Goal: Task Accomplishment & Management: Manage account settings

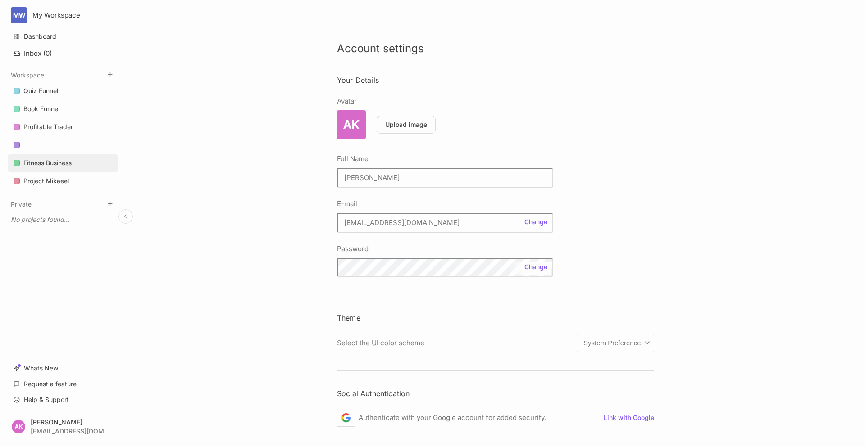
click at [43, 165] on div "Fitness Business" at bounding box center [47, 163] width 48 height 11
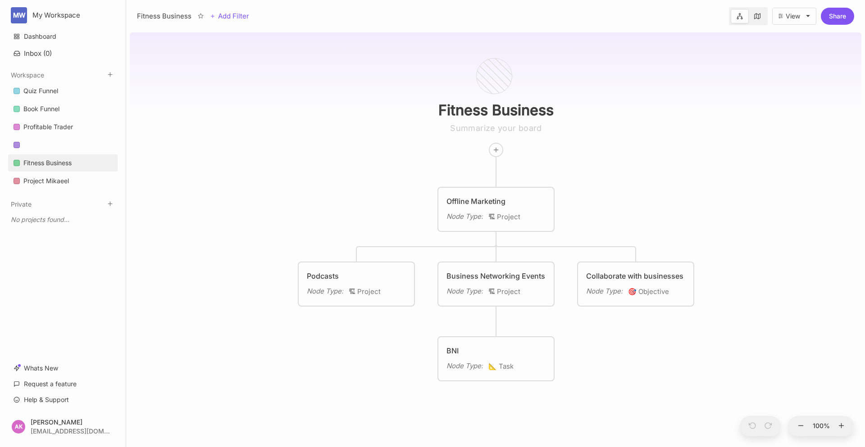
click at [507, 215] on span "🏗 Project" at bounding box center [504, 217] width 32 height 11
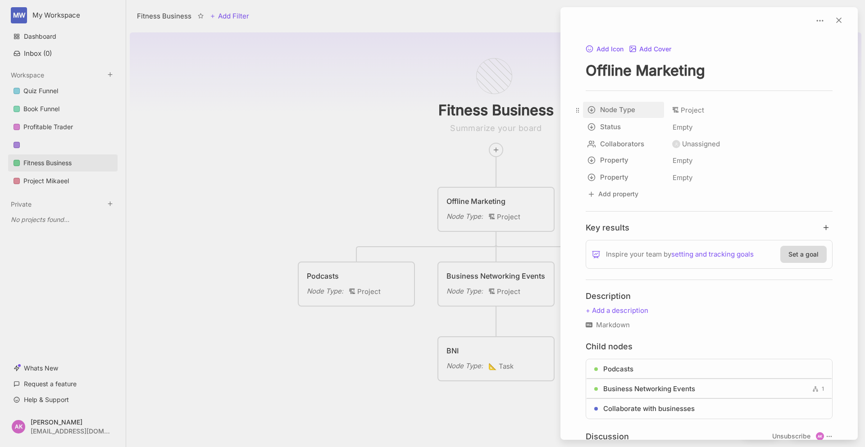
click at [590, 109] on div "Fitness Business Add Filter View Share Fitness Business Offline Marketing Node …" at bounding box center [495, 223] width 738 height 447
click at [697, 114] on span "🏗 Project" at bounding box center [688, 110] width 32 height 11
click at [697, 114] on input "text" at bounding box center [749, 112] width 158 height 15
click at [616, 207] on div "Add Icon Add Cover Offline Marketing Node Type 🏗 Project Status Empty Collabora…" at bounding box center [709, 280] width 290 height 474
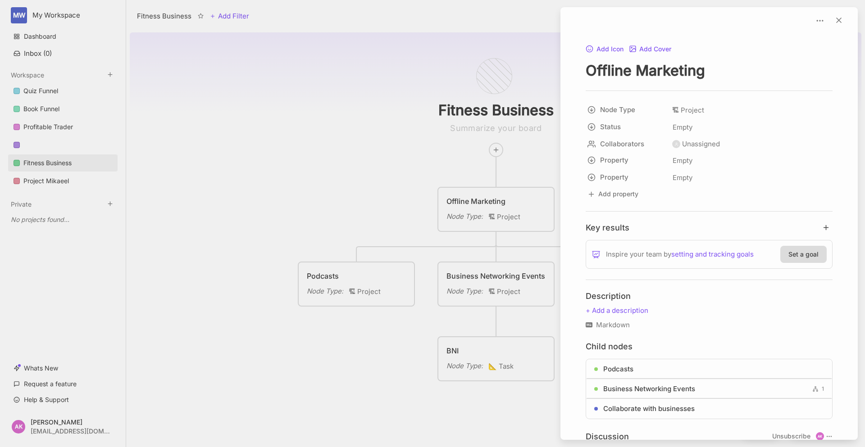
click at [656, 85] on div "Add Icon Add Cover Offline Marketing Node Type 🏗 Project Status Empty Collabora…" at bounding box center [709, 280] width 290 height 474
click at [646, 84] on div "Add Icon Add Cover Offline Marketing Node Type 🏗 Project Status Empty Collabora…" at bounding box center [709, 280] width 290 height 474
click at [594, 226] on h4 "Key results" at bounding box center [607, 227] width 44 height 10
click at [791, 255] on button "Set a goal" at bounding box center [803, 254] width 46 height 17
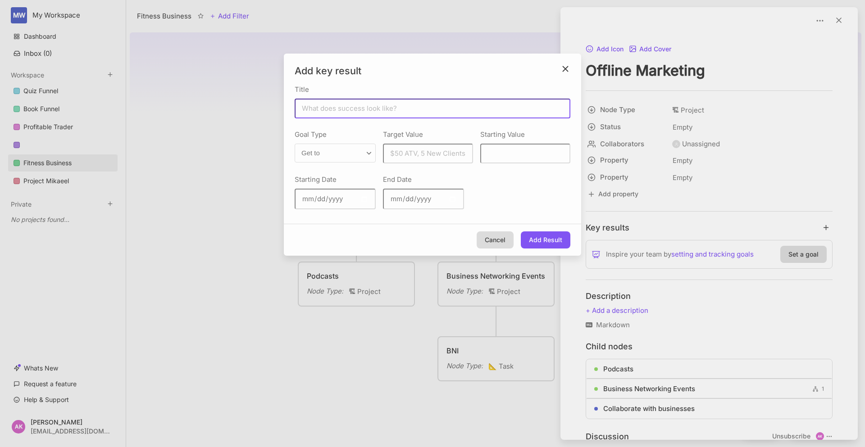
click at [352, 106] on input "Title" at bounding box center [432, 109] width 276 height 20
type input "Book 15 [DEMOGRAPHIC_DATA] to present Khutba at"
click at [415, 195] on input "End Date" at bounding box center [423, 199] width 81 height 21
click at [330, 194] on input "Starting Date" at bounding box center [334, 199] width 81 height 21
click at [313, 198] on input "Starting Date" at bounding box center [334, 199] width 81 height 21
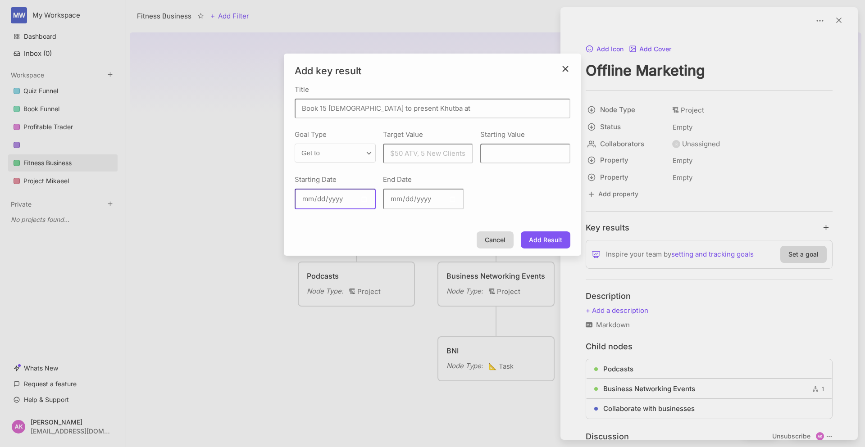
click at [308, 197] on input "Starting Date" at bounding box center [334, 199] width 81 height 21
type input "[DATE]"
click at [556, 240] on button "Add Result" at bounding box center [546, 239] width 50 height 17
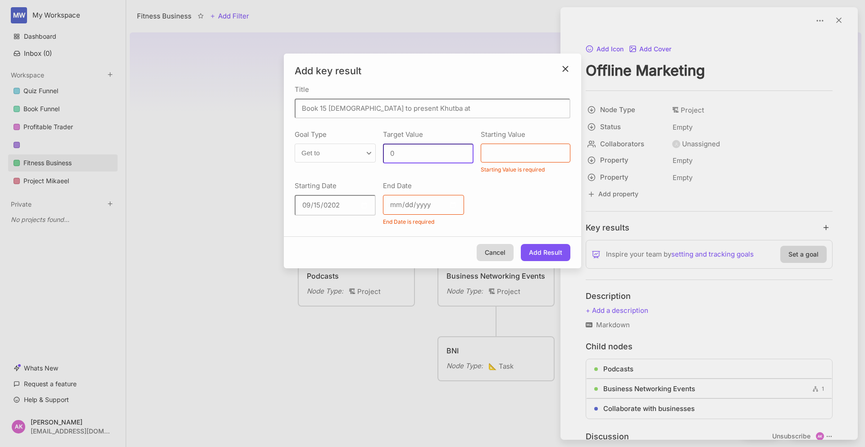
type input "0"
click at [530, 158] on input "Starting Value" at bounding box center [525, 153] width 90 height 19
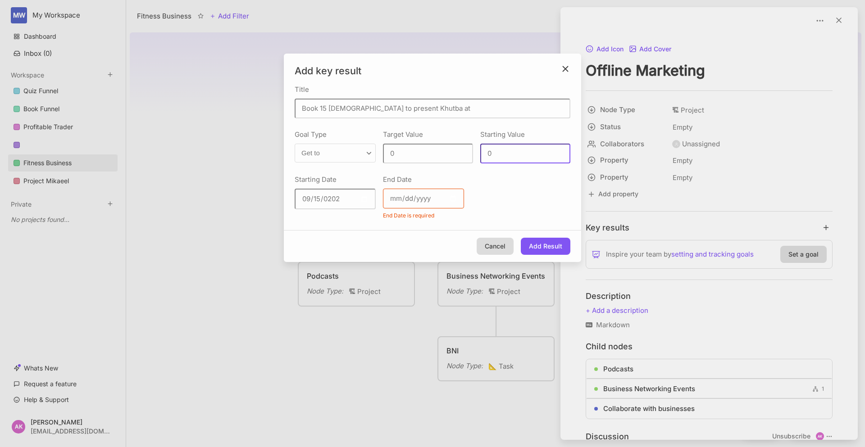
type input "0"
click at [440, 197] on input "End Date" at bounding box center [423, 199] width 81 height 20
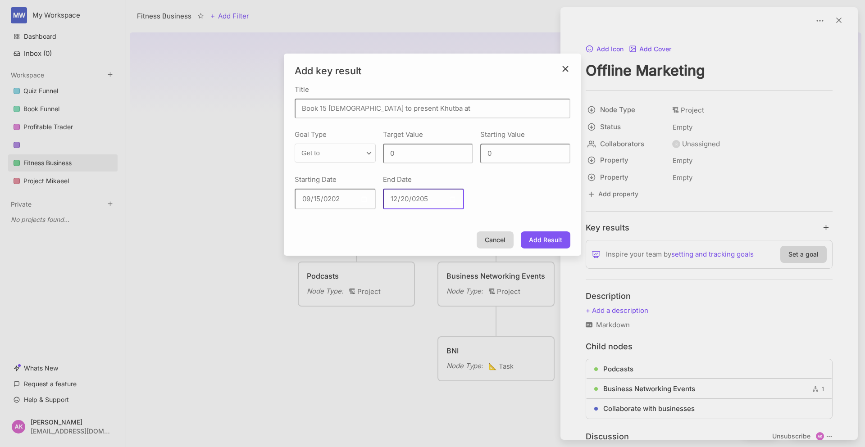
type input "[DATE]"
click at [545, 237] on button "Add Result" at bounding box center [546, 239] width 50 height 17
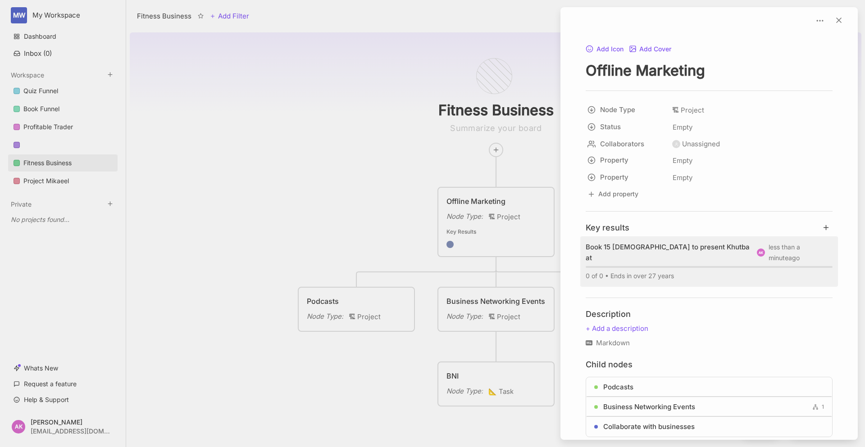
click at [652, 271] on div "0 of 0 • Ends in over 27 years" at bounding box center [708, 276] width 247 height 11
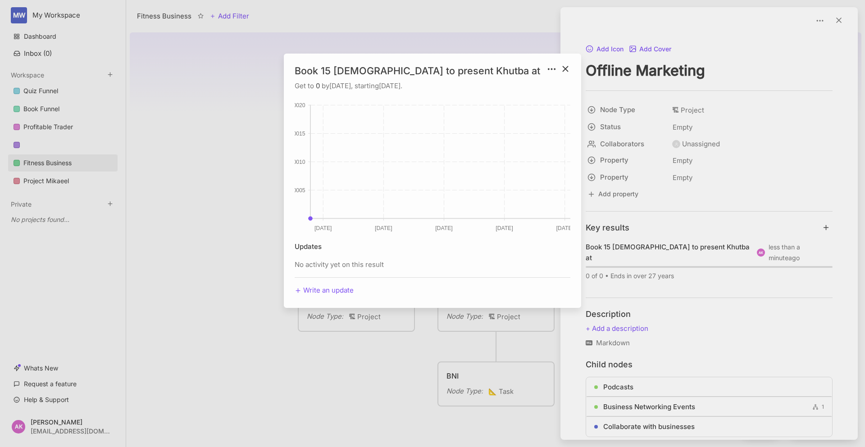
click at [751, 164] on div at bounding box center [432, 223] width 865 height 447
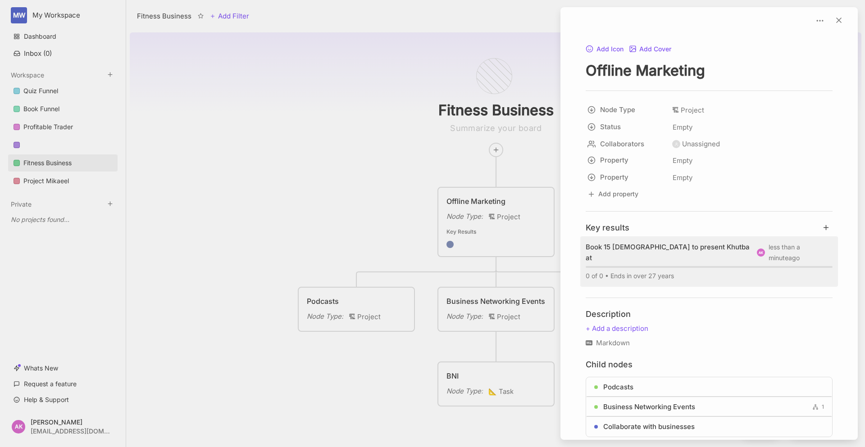
click at [637, 245] on div "Book 15 [DEMOGRAPHIC_DATA] to present Khutba at" at bounding box center [670, 253] width 171 height 22
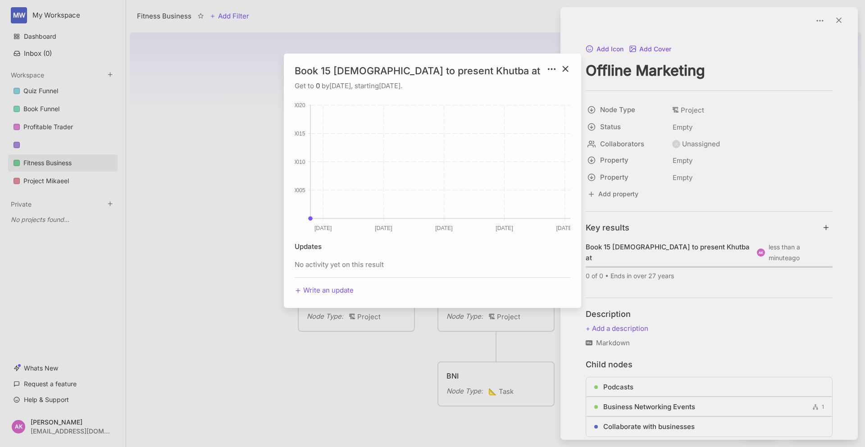
click at [549, 72] on icon "more actions" at bounding box center [551, 69] width 10 height 10
click at [568, 91] on button "Edit Key Result" at bounding box center [583, 88] width 66 height 14
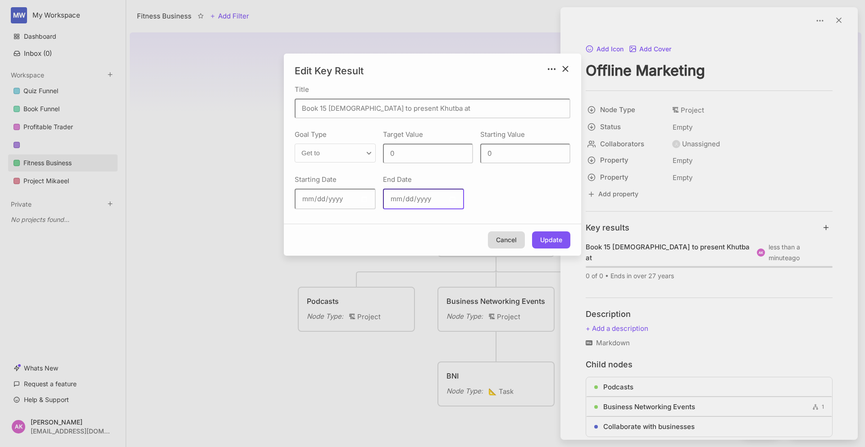
click at [430, 202] on input "[DATE]" at bounding box center [423, 199] width 81 height 21
click at [432, 199] on input "[DATE]" at bounding box center [423, 199] width 81 height 21
click at [425, 197] on input "[DATE]" at bounding box center [423, 199] width 81 height 21
type input "[DATE]"
click at [552, 231] on button "Update" at bounding box center [551, 239] width 38 height 17
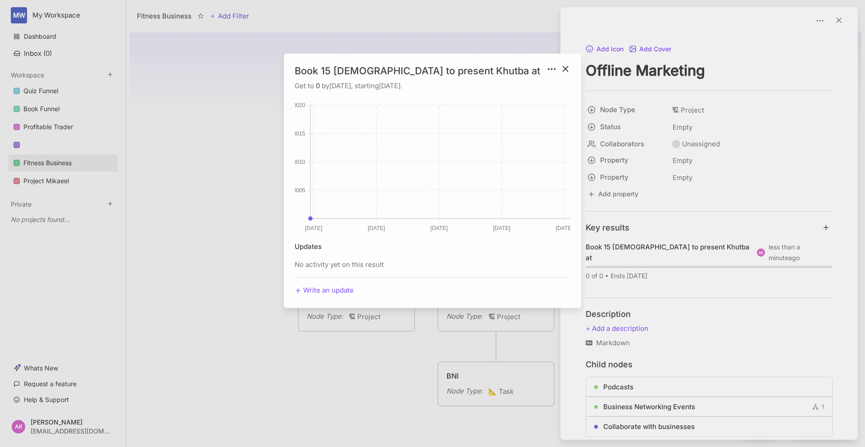
drag, startPoint x: 180, startPoint y: 223, endPoint x: 220, endPoint y: 223, distance: 40.1
click at [180, 223] on div at bounding box center [432, 223] width 865 height 447
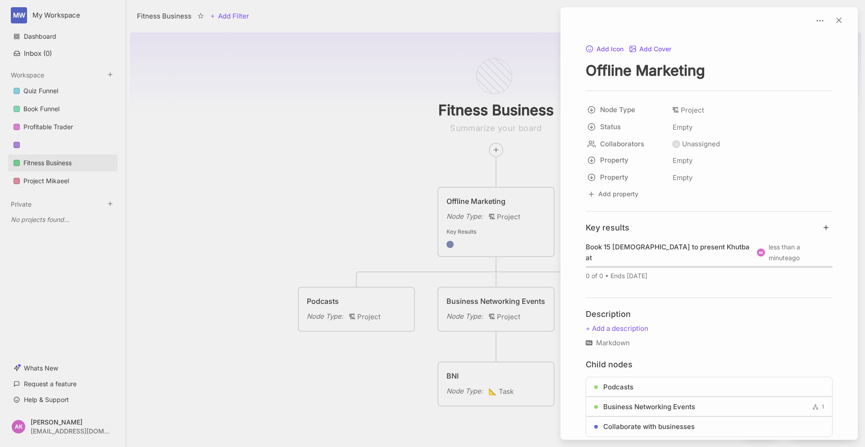
click at [603, 222] on div "Add Icon Add Cover Offline Marketing Node Type 🏗 Project Status Empty Collabora…" at bounding box center [709, 289] width 290 height 492
click at [597, 207] on div "Add Icon Add Cover Offline Marketing Node Type 🏗 Project Status Empty Collabora…" at bounding box center [709, 289] width 290 height 492
click at [597, 204] on div "Add Icon Add Cover Offline Marketing Node Type 🏗 Project Status Empty Collabora…" at bounding box center [709, 289] width 290 height 492
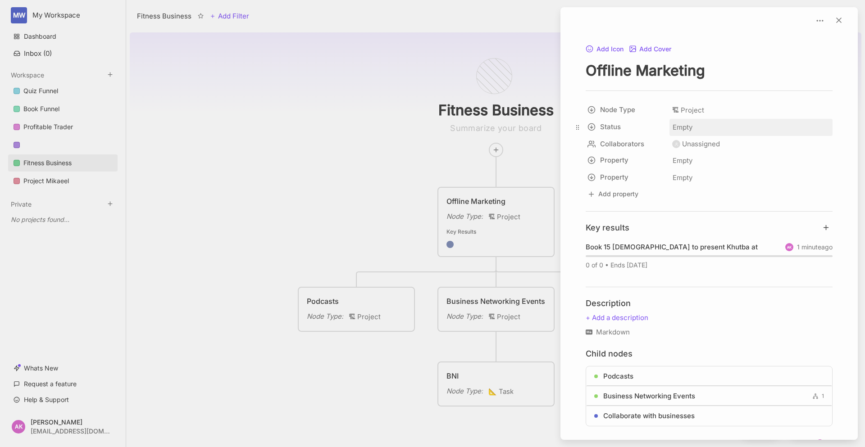
click at [690, 124] on span "Empty" at bounding box center [682, 128] width 21 height 12
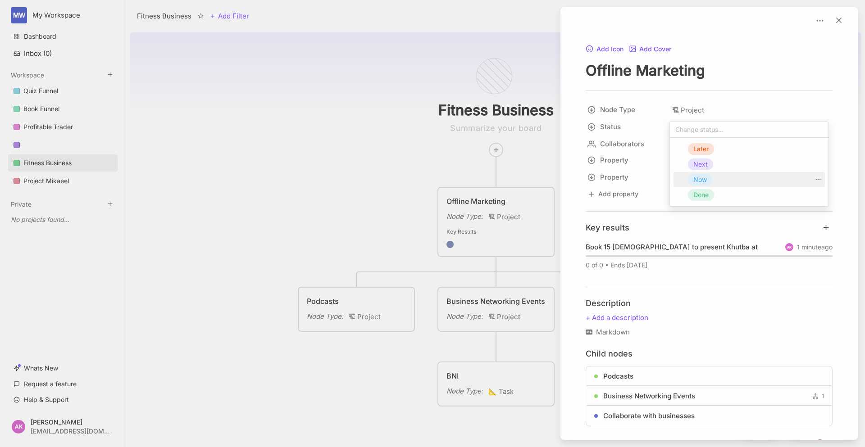
click at [702, 184] on span "Now" at bounding box center [700, 179] width 14 height 11
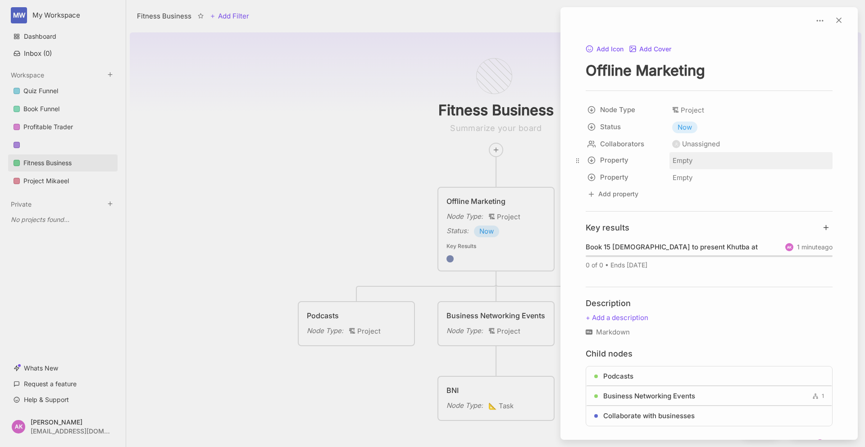
click at [688, 162] on span "Empty" at bounding box center [682, 161] width 21 height 12
click at [688, 162] on input "text" at bounding box center [749, 162] width 158 height 15
click at [586, 163] on html "MW My Workspace Dashboard Inbox ( 0 ) Workspace Quiz Funnel Book Funnel Profita…" at bounding box center [432, 223] width 865 height 447
click at [628, 208] on span "Select" at bounding box center [638, 207] width 95 height 10
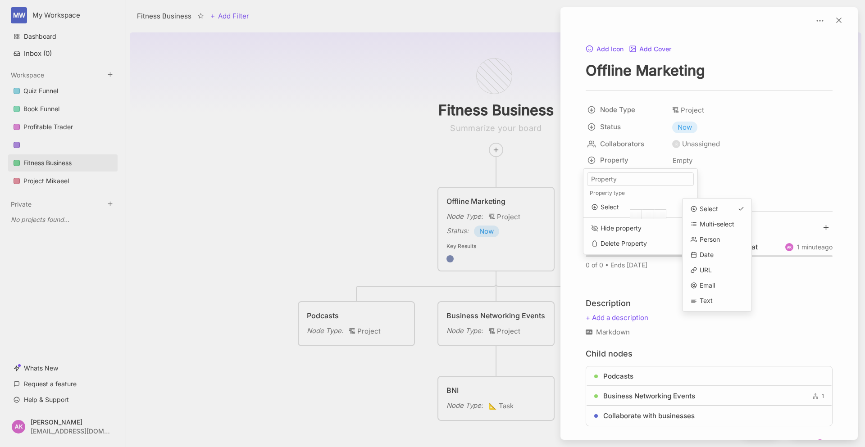
click at [802, 148] on html "MW My Workspace Dashboard Inbox ( 0 ) Workspace Quiz Funnel Book Funnel Profita…" at bounding box center [432, 223] width 865 height 447
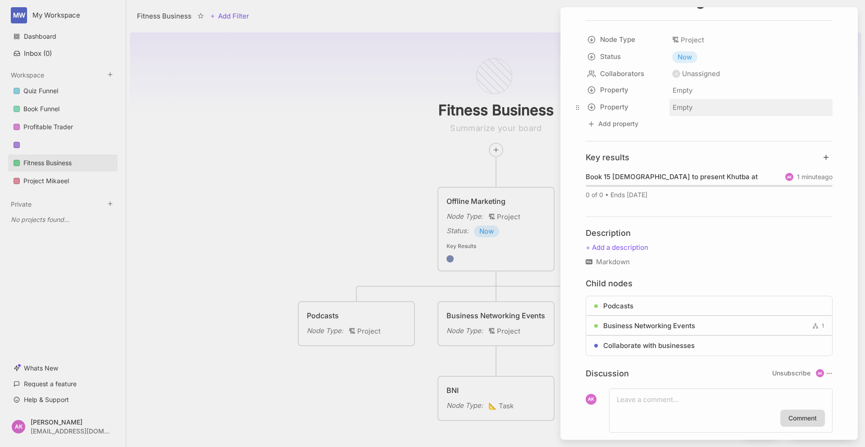
scroll to position [88, 0]
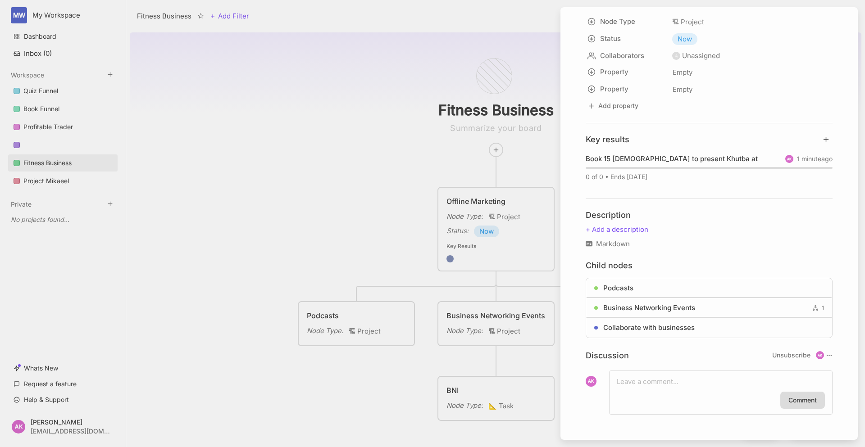
click at [47, 14] on div at bounding box center [432, 223] width 865 height 447
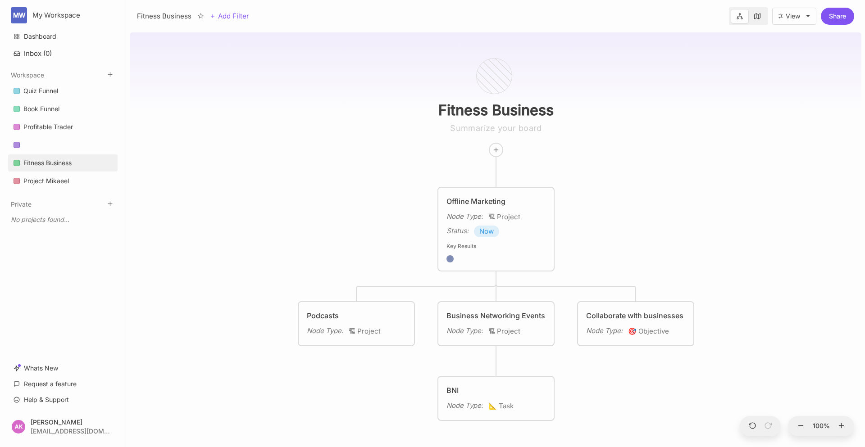
click at [799, 19] on div "View" at bounding box center [792, 16] width 14 height 7
click at [16, 11] on html "MW My Workspace Dashboard Inbox ( 0 ) Workspace Quiz Funnel Book Funnel Profita…" at bounding box center [432, 223] width 865 height 447
click at [32, 88] on div "Workspace members ( 2 )" at bounding box center [61, 83] width 112 height 14
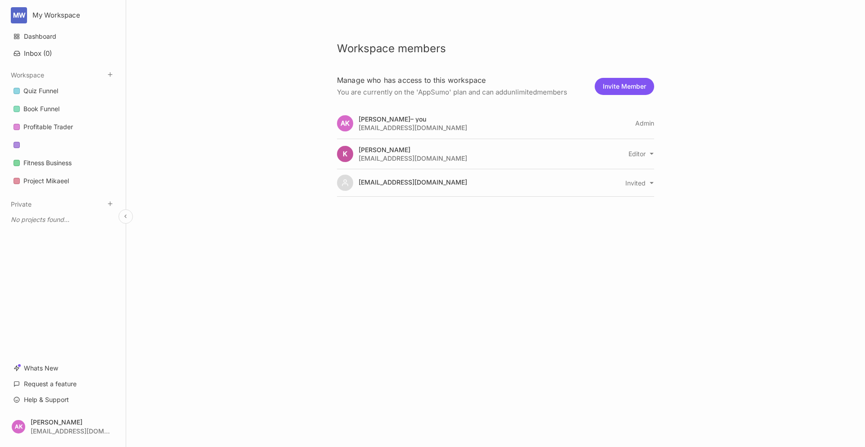
click at [654, 184] on div "Workspace members [PERSON_NAME] who has access to this workspace You are curren…" at bounding box center [495, 109] width 360 height 218
click at [650, 182] on html "MW My Workspace Dashboard Inbox ( 0 ) Workspace Quiz Funnel Book Funnel Profita…" at bounding box center [432, 223] width 865 height 447
click at [637, 195] on div "Revoke Access" at bounding box center [639, 197] width 51 height 14
click at [616, 88] on button "Invite Member" at bounding box center [623, 86] width 59 height 17
select select "editor"
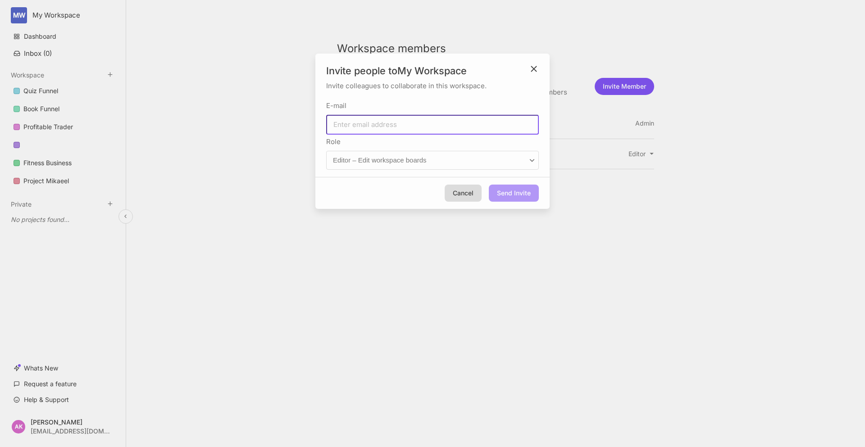
click at [412, 117] on input "E-mail" at bounding box center [432, 125] width 213 height 20
type input "m"
click at [695, 343] on div at bounding box center [432, 223] width 865 height 447
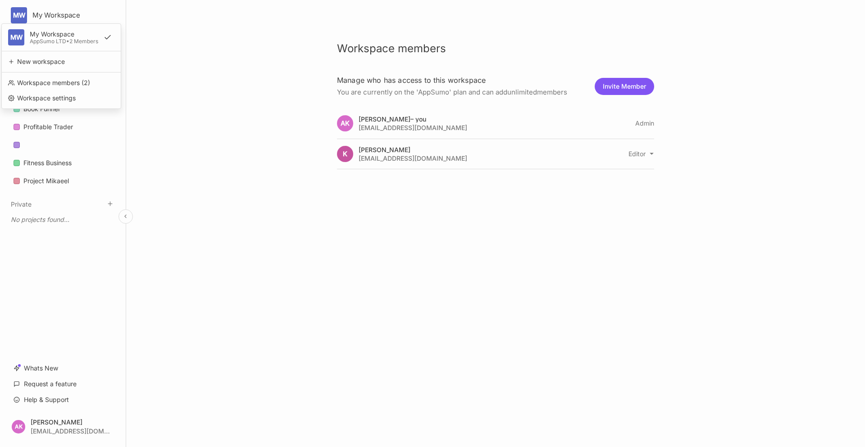
click at [16, 14] on html "MW My Workspace MW My Workspace AppSumo LTD • 2 Members New workspace Workspace…" at bounding box center [432, 223] width 865 height 447
click at [32, 96] on div "Workspace settings" at bounding box center [61, 98] width 112 height 14
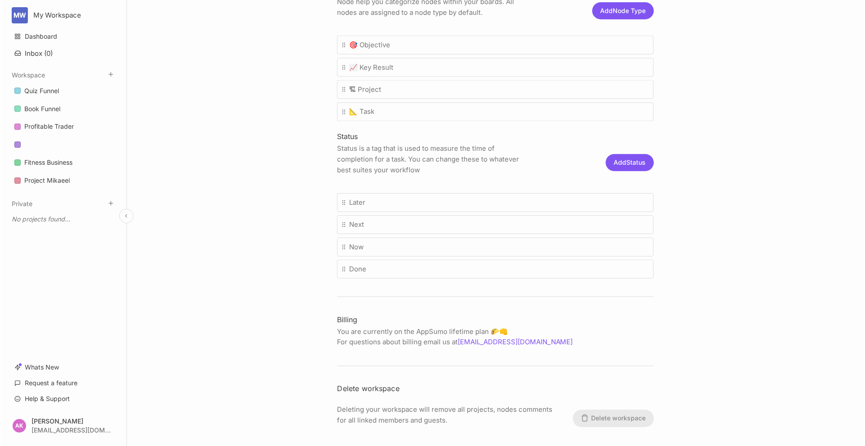
scroll to position [246, 0]
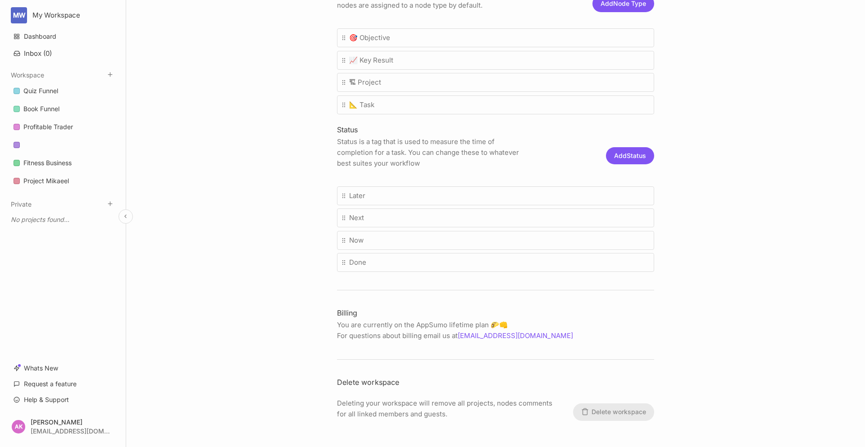
click at [801, 84] on div "Workspace settings Logo Update your company logo (ideally 64px x 64px). MW Uplo…" at bounding box center [495, 223] width 738 height 447
click at [58, 399] on link "Help & Support" at bounding box center [62, 398] width 109 height 17
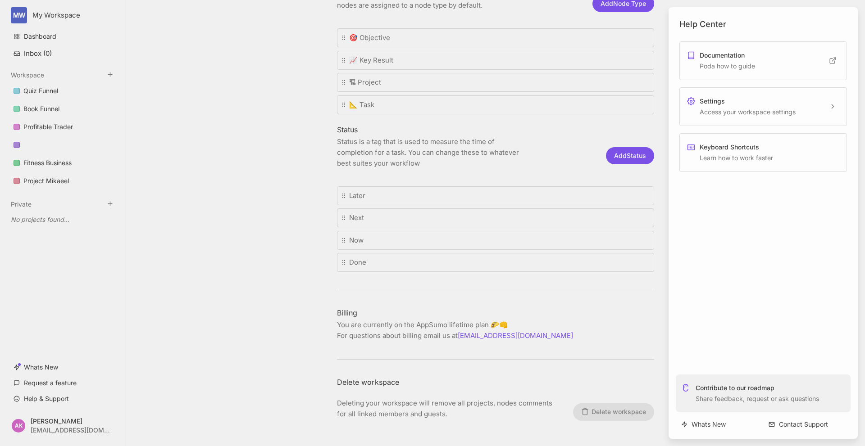
click at [37, 181] on div at bounding box center [432, 223] width 865 height 446
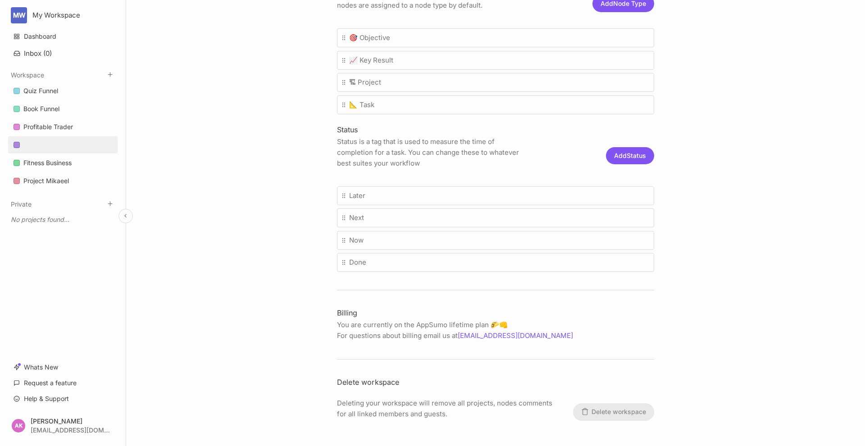
click at [18, 142] on div at bounding box center [17, 145] width 6 height 6
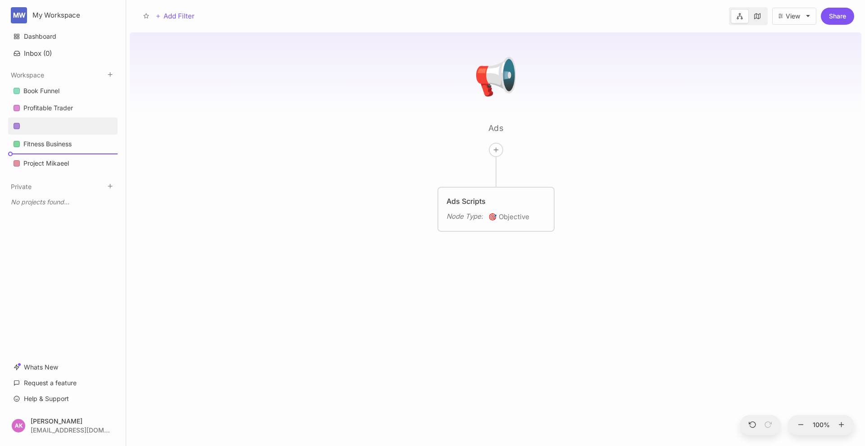
drag, startPoint x: 41, startPoint y: 86, endPoint x: 69, endPoint y: 147, distance: 66.9
drag, startPoint x: 51, startPoint y: 163, endPoint x: 81, endPoint y: 147, distance: 34.6
click at [81, 147] on body "MW My Workspace Dashboard Inbox ( 0 ) Workspace Book Funnel Profitable Trader F…" at bounding box center [432, 223] width 865 height 446
click at [112, 72] on icon at bounding box center [110, 74] width 7 height 7
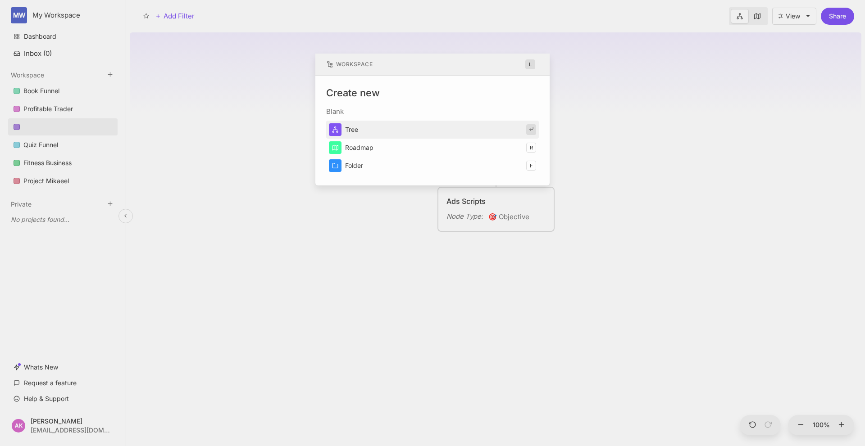
click at [389, 62] on div "Workspace l" at bounding box center [432, 64] width 222 height 11
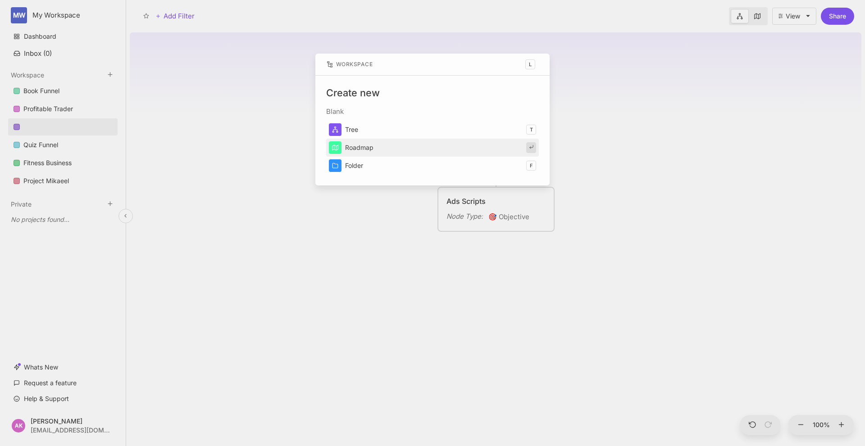
click at [376, 142] on button "Roadmap" at bounding box center [432, 148] width 213 height 18
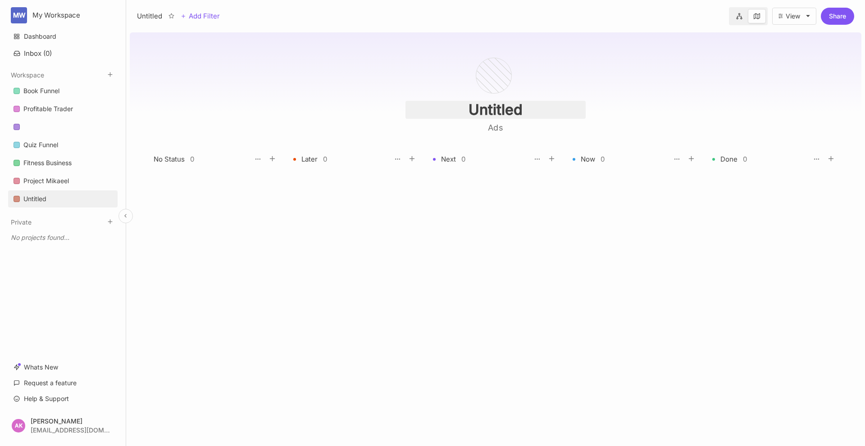
click at [489, 111] on input "Untitled" at bounding box center [495, 110] width 180 height 18
drag, startPoint x: 548, startPoint y: 111, endPoint x: 343, endPoint y: 100, distance: 204.7
click at [343, 100] on div "UnProjtitled Ads No Status 0 Later 0 Next 0 Now 0 Done 0 To pick up a draggable…" at bounding box center [495, 237] width 738 height 417
type input "Project [PERSON_NAME]"
click at [167, 174] on div at bounding box center [216, 303] width 125 height 263
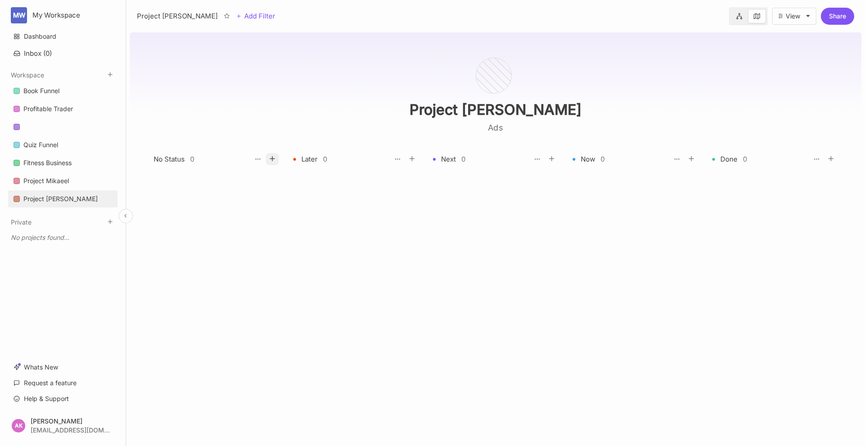
click at [275, 156] on icon at bounding box center [272, 159] width 8 height 8
click at [212, 181] on div at bounding box center [214, 186] width 120 height 27
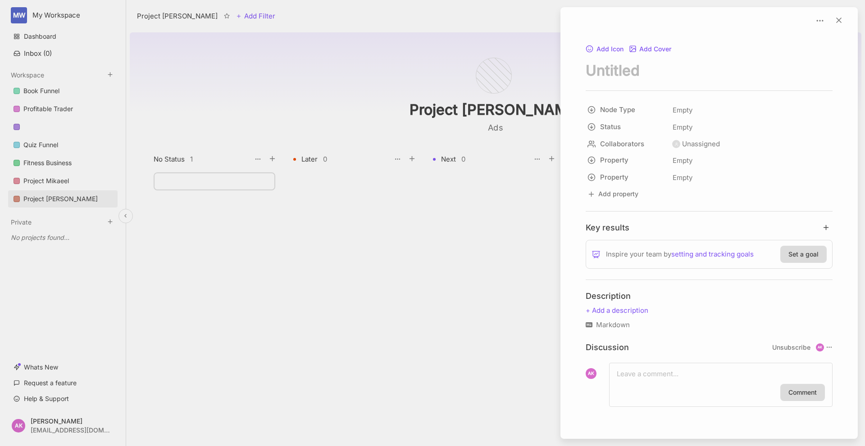
click at [177, 156] on div at bounding box center [432, 223] width 865 height 446
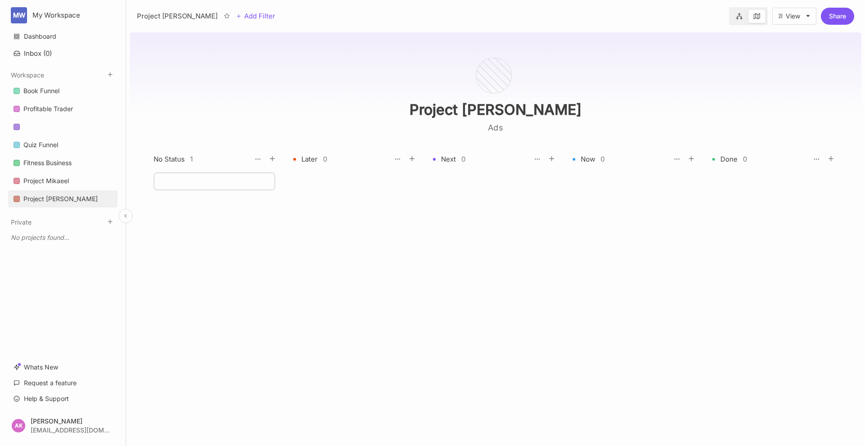
click at [235, 177] on div at bounding box center [214, 181] width 120 height 16
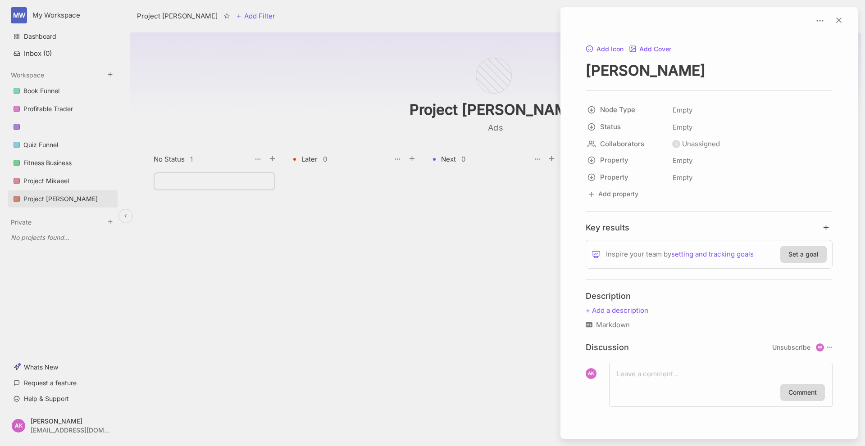
type textarea "[PERSON_NAME]"
click at [628, 222] on h4 "Key results" at bounding box center [607, 227] width 44 height 10
click at [624, 230] on h4 "Key results" at bounding box center [607, 227] width 44 height 10
click at [802, 250] on button "Set a goal" at bounding box center [803, 254] width 46 height 17
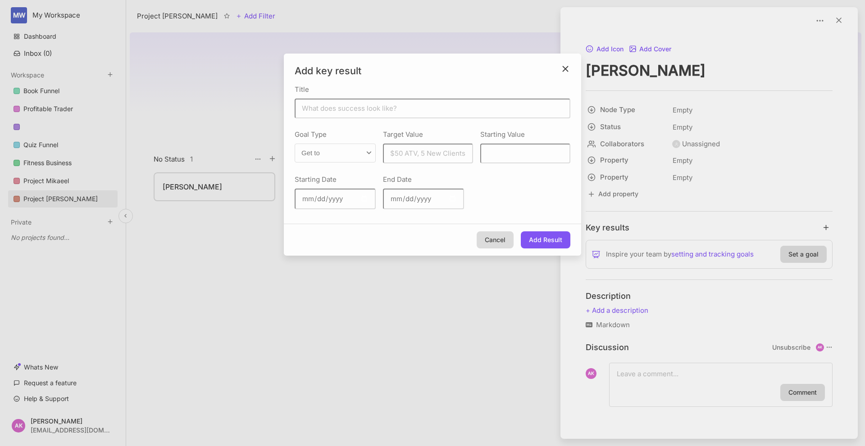
click at [572, 68] on div "Add key result Title Goal Type Get to Stay above Stay below No target Target Va…" at bounding box center [432, 155] width 297 height 202
click at [617, 308] on div at bounding box center [432, 223] width 865 height 446
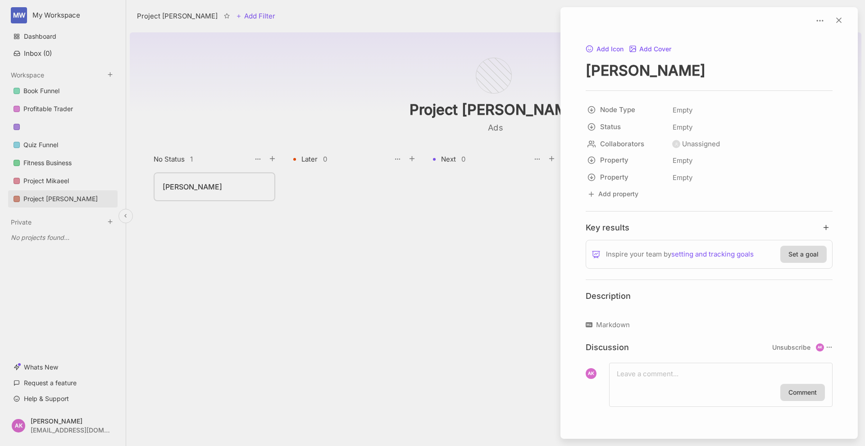
click at [621, 310] on p at bounding box center [708, 310] width 247 height 11
click at [696, 74] on textarea "[PERSON_NAME]" at bounding box center [708, 70] width 247 height 18
type textarea "[PERSON_NAME] Course"
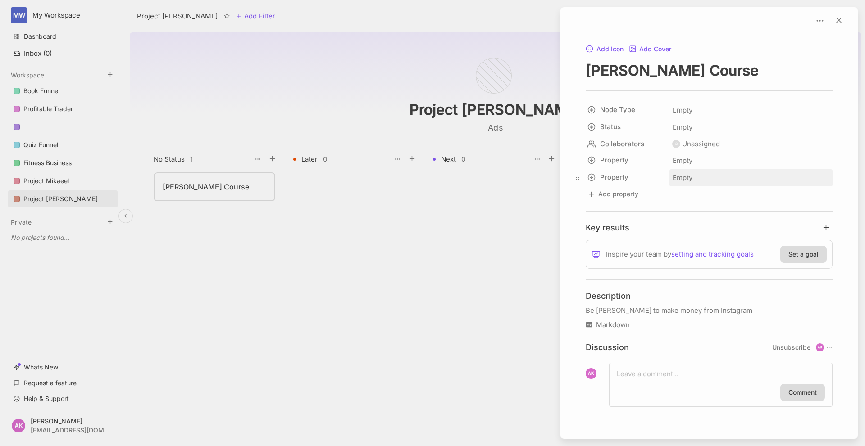
click at [794, 176] on div "Empty" at bounding box center [751, 178] width 158 height 12
click at [695, 158] on div "Empty" at bounding box center [751, 161] width 158 height 12
click at [593, 160] on html "MW My Workspace Dashboard Inbox ( 0 ) Workspace Book Funnel Profitable Trader Q…" at bounding box center [432, 223] width 865 height 446
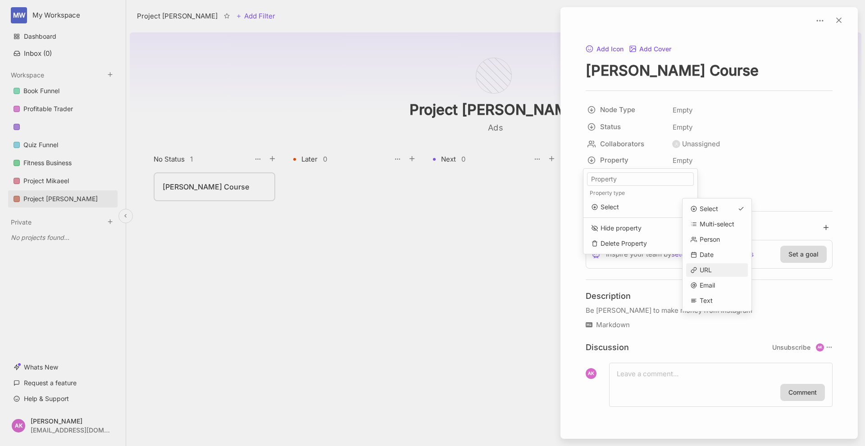
click at [700, 268] on span "URL" at bounding box center [705, 270] width 12 height 10
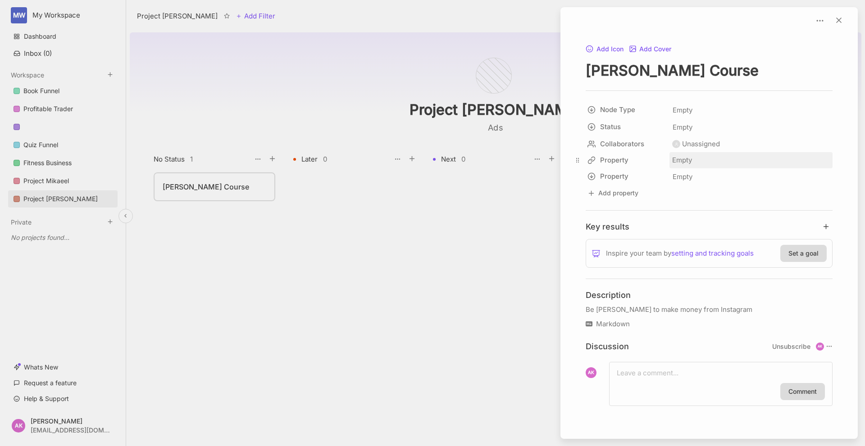
click at [692, 158] on div "Empty" at bounding box center [750, 160] width 163 height 16
paste input "[URL][DOMAIN_NAME][PERSON_NAME]"
type input "[URL][DOMAIN_NAME][PERSON_NAME]"
click at [687, 163] on div "Empty" at bounding box center [750, 160] width 163 height 16
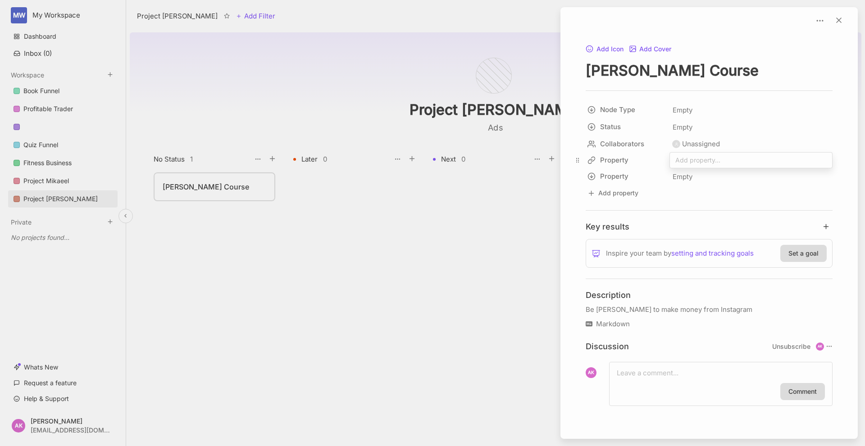
type input "[URL][DOMAIN_NAME][PERSON_NAME]"
click at [840, 21] on icon at bounding box center [838, 20] width 9 height 9
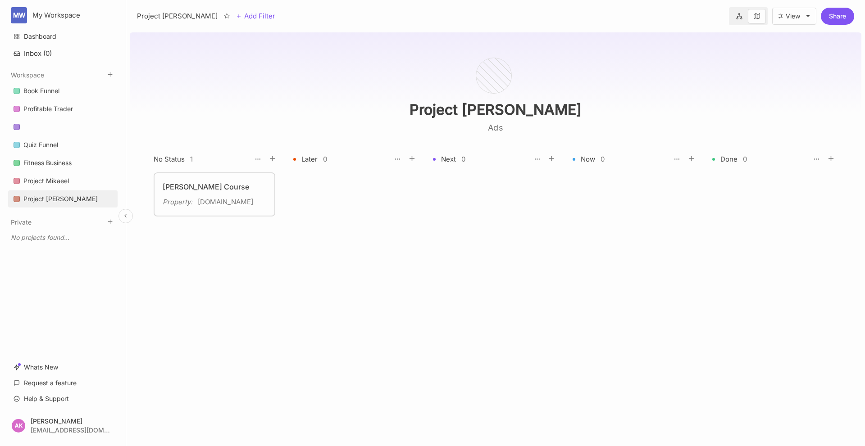
click at [158, 13] on div "Project [PERSON_NAME]" at bounding box center [177, 16] width 81 height 11
click at [742, 17] on link at bounding box center [738, 16] width 17 height 14
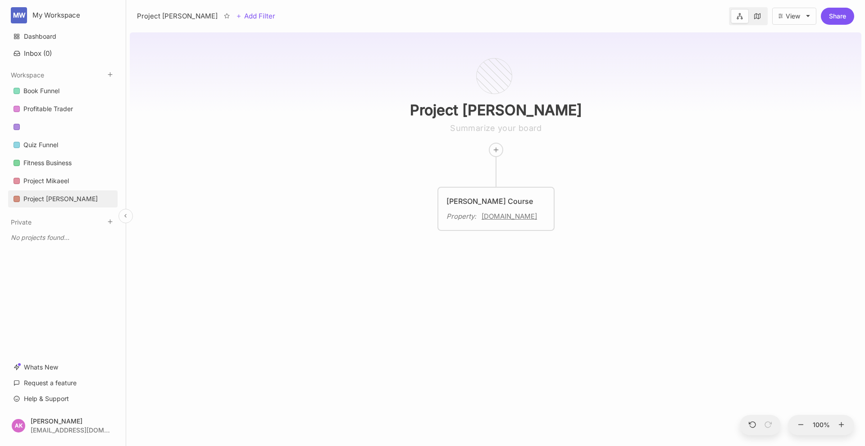
click at [758, 17] on icon at bounding box center [757, 16] width 6 height 6
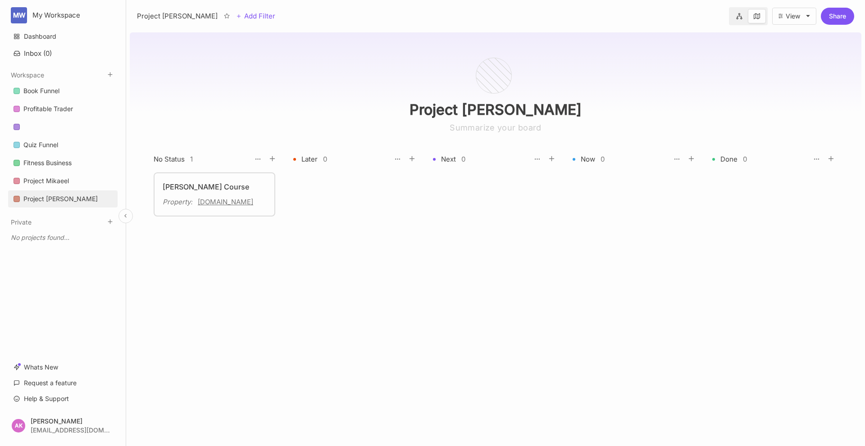
click at [801, 17] on button "View" at bounding box center [794, 16] width 44 height 17
click at [109, 72] on icon at bounding box center [110, 74] width 7 height 7
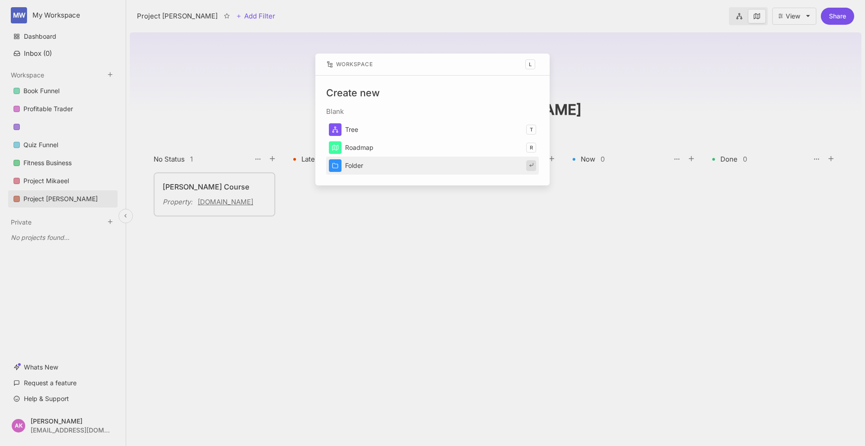
click at [337, 240] on div at bounding box center [432, 223] width 865 height 446
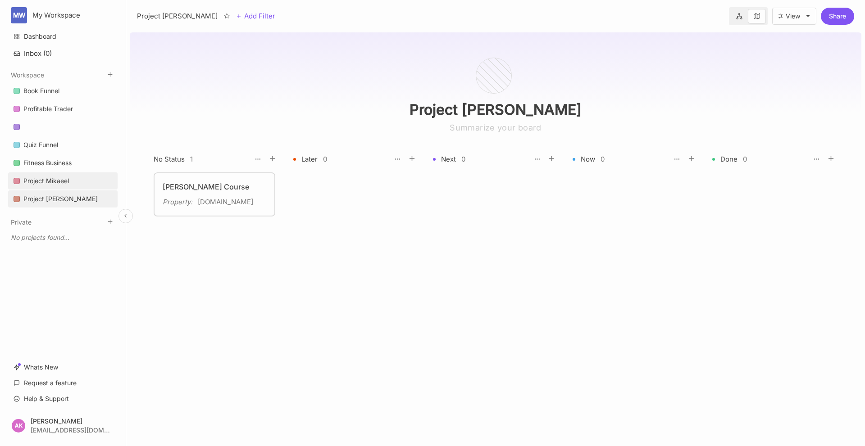
click at [80, 181] on link "Project Mikaeel" at bounding box center [62, 180] width 109 height 17
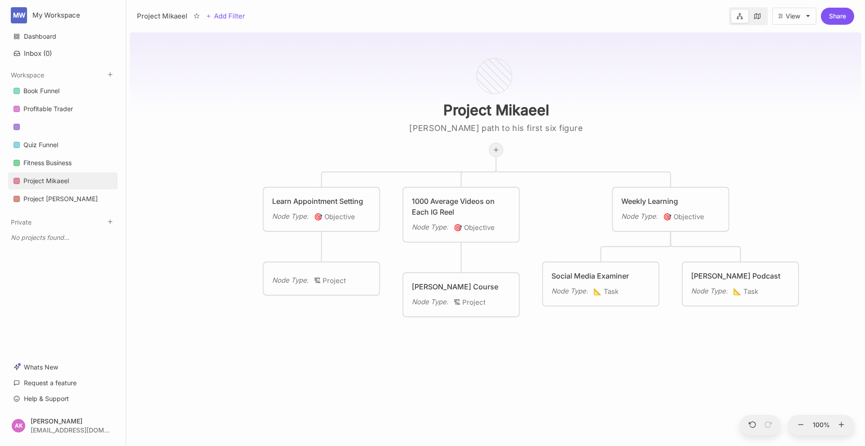
click at [497, 154] on div at bounding box center [496, 150] width 14 height 14
click at [497, 148] on icon at bounding box center [495, 149] width 7 height 7
click at [496, 176] on div "Project [PERSON_NAME] path to his first six figure year Learn Appointment Setti…" at bounding box center [495, 237] width 731 height 417
click at [672, 242] on div "Project [PERSON_NAME] path to his first six figure year Learn Appointment Setti…" at bounding box center [495, 237] width 731 height 417
click at [672, 215] on icon "🎯" at bounding box center [668, 217] width 10 height 9
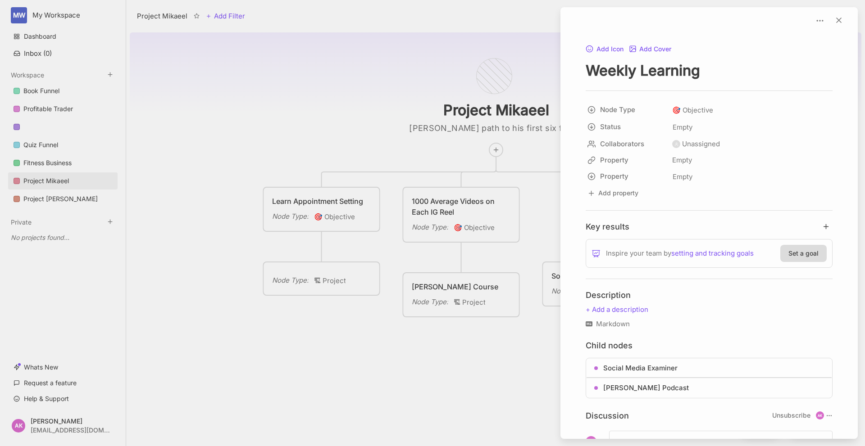
click at [544, 152] on div at bounding box center [432, 223] width 865 height 446
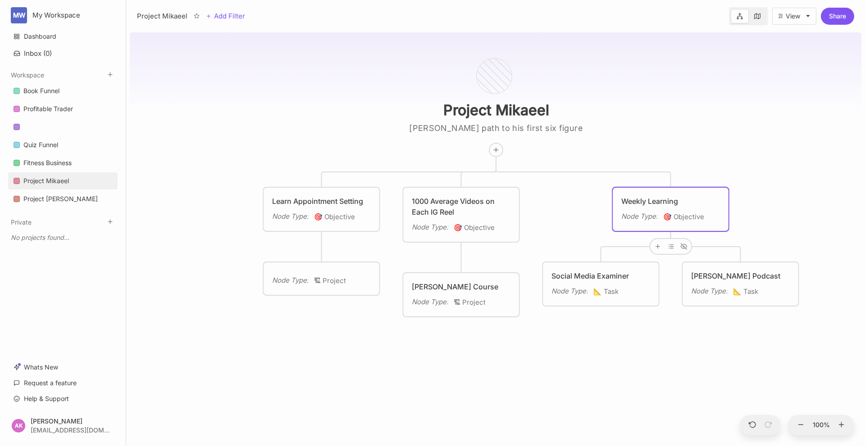
click at [660, 188] on div "Weekly Learning Node Type : 🎯 Objective" at bounding box center [670, 209] width 115 height 43
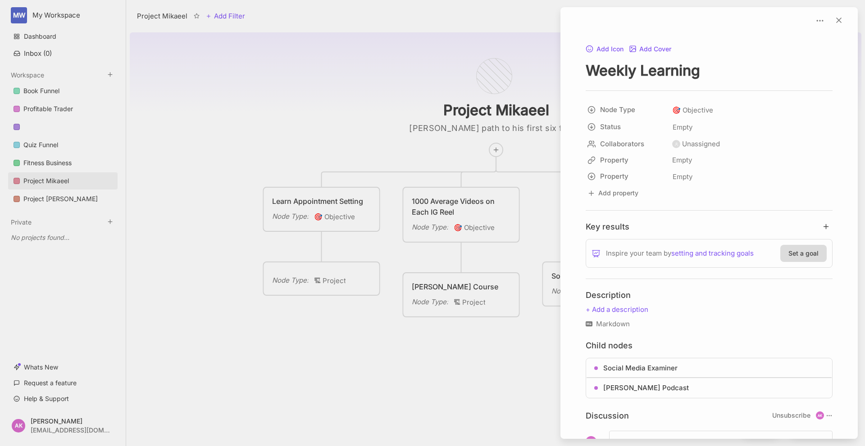
click at [519, 137] on div at bounding box center [432, 223] width 865 height 446
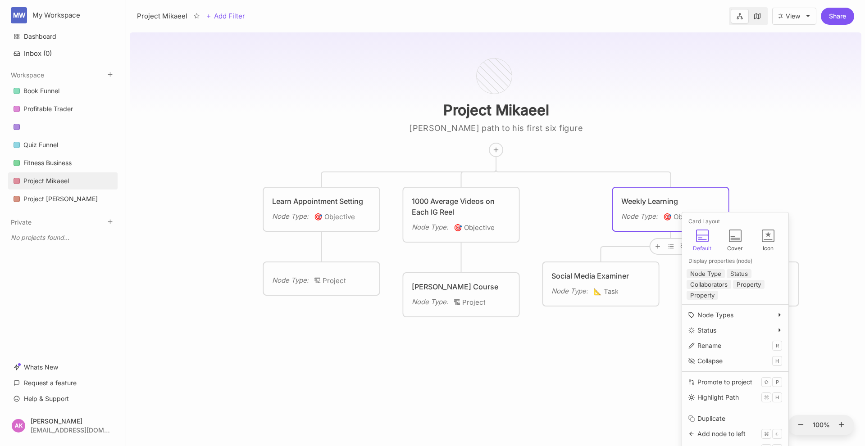
click at [657, 212] on div "Node Type :" at bounding box center [639, 216] width 36 height 11
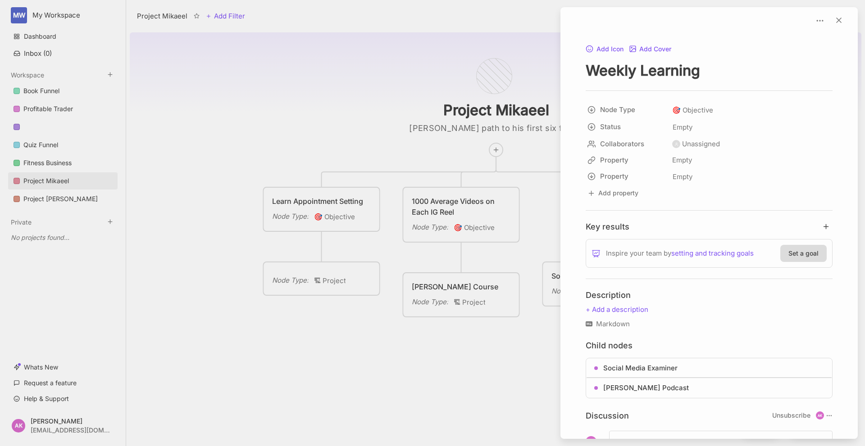
click at [510, 181] on div at bounding box center [432, 223] width 865 height 446
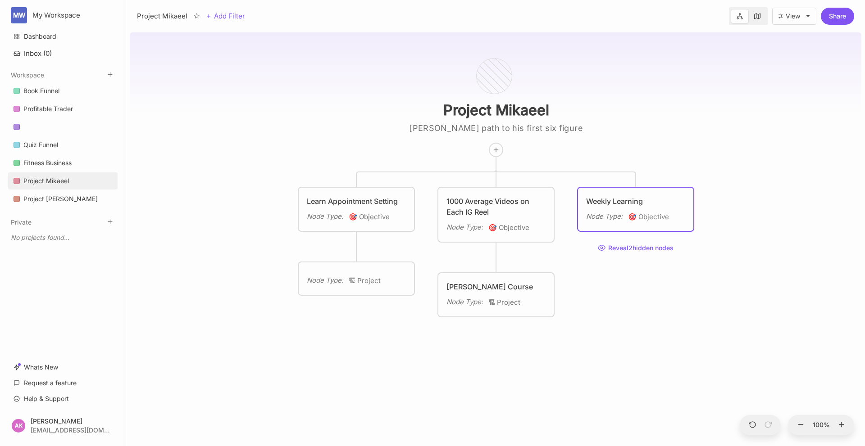
click at [535, 208] on div "1000 Average Videos on Each IG Reel" at bounding box center [495, 207] width 99 height 22
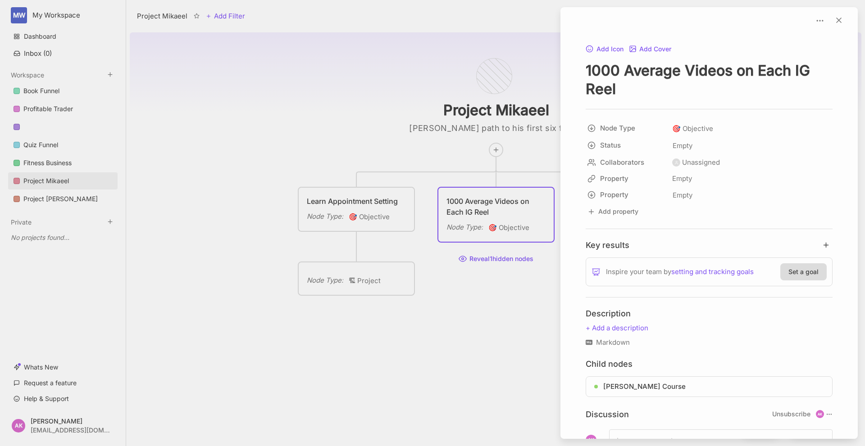
click at [372, 207] on div at bounding box center [432, 223] width 865 height 446
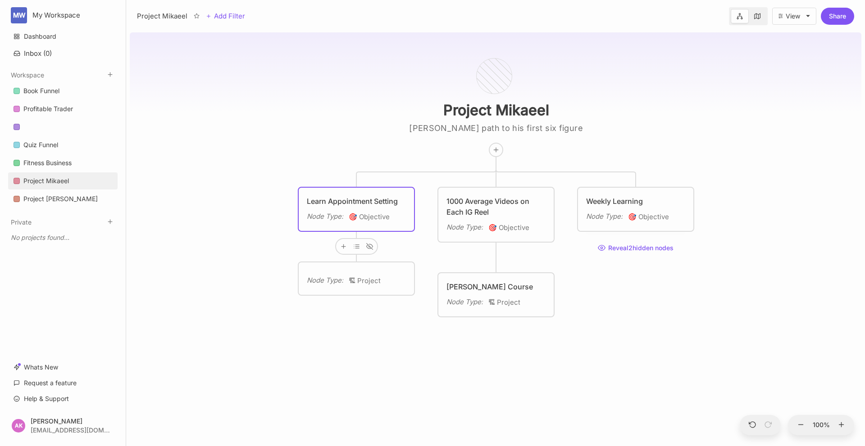
click at [366, 207] on div "Learn Appointment Setting Node Type : 🎯 Objective" at bounding box center [356, 209] width 99 height 27
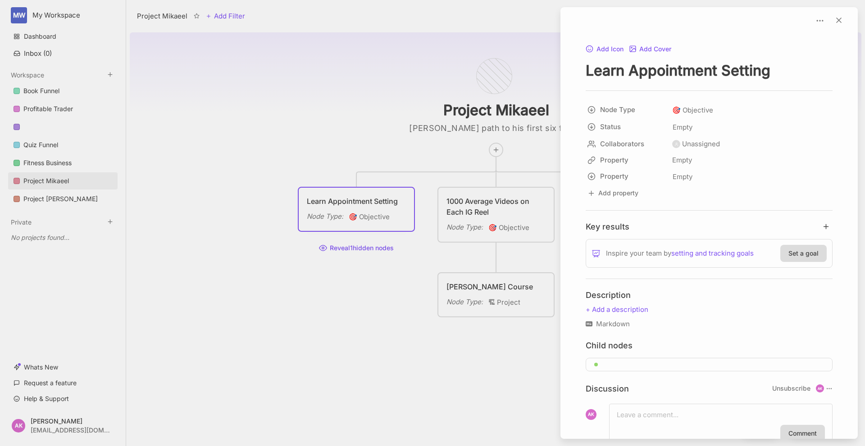
click at [449, 217] on div at bounding box center [432, 223] width 865 height 446
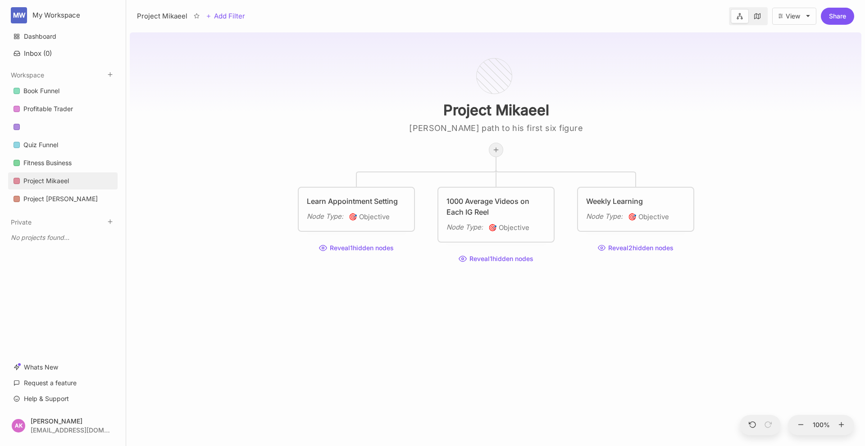
click at [498, 153] on icon at bounding box center [495, 149] width 7 height 7
click at [647, 204] on div "Weekly Learning" at bounding box center [635, 201] width 99 height 11
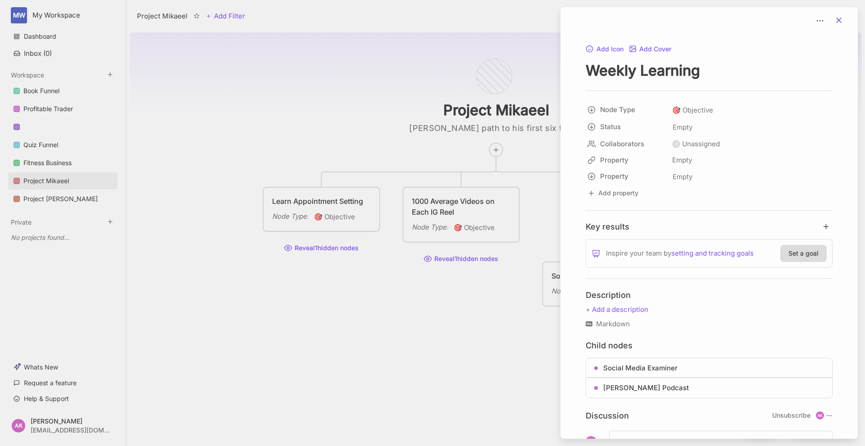
click at [834, 17] on icon at bounding box center [838, 20] width 9 height 9
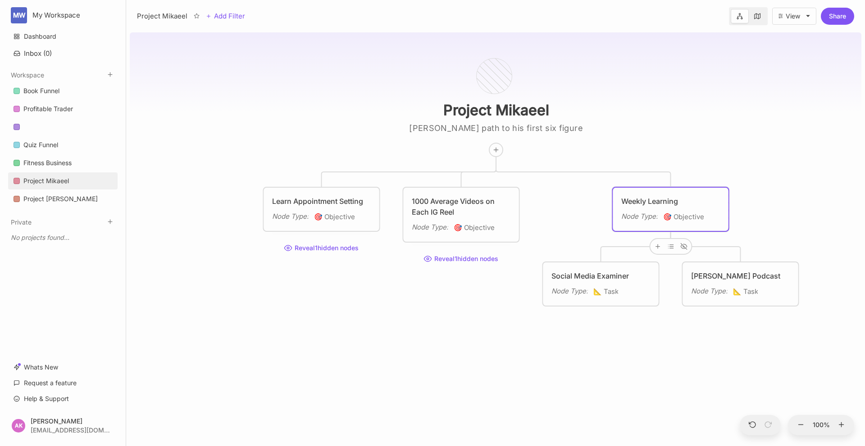
click at [683, 199] on div "Weekly Learning" at bounding box center [670, 201] width 99 height 11
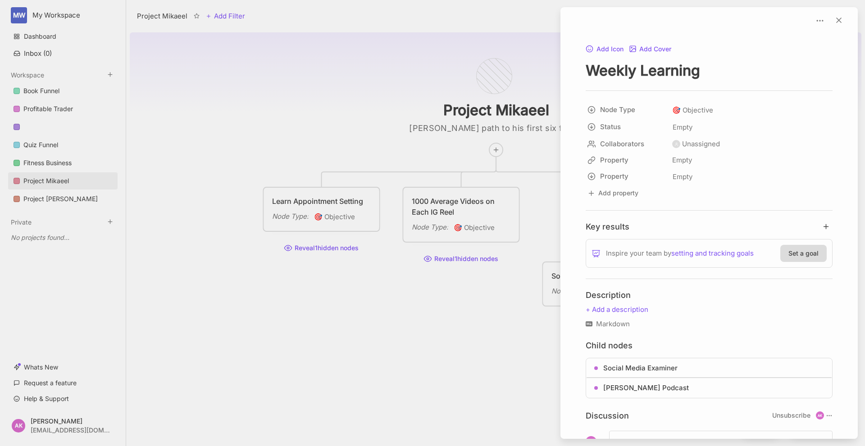
click at [546, 172] on div at bounding box center [432, 223] width 865 height 446
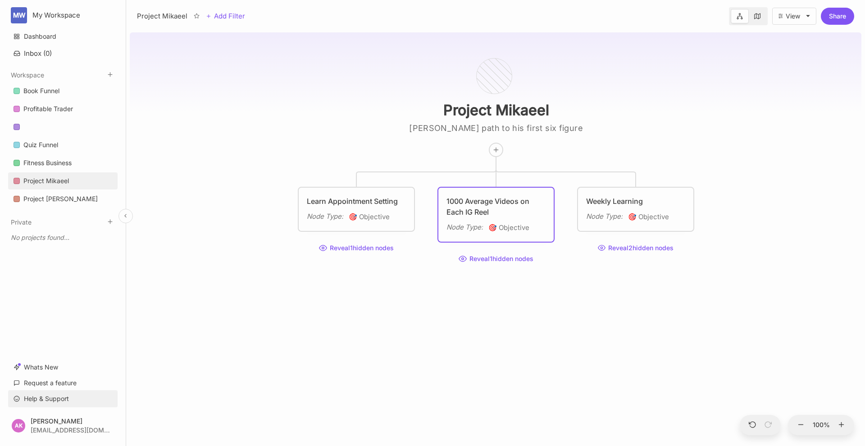
click at [42, 398] on link "Help & Support" at bounding box center [62, 398] width 109 height 17
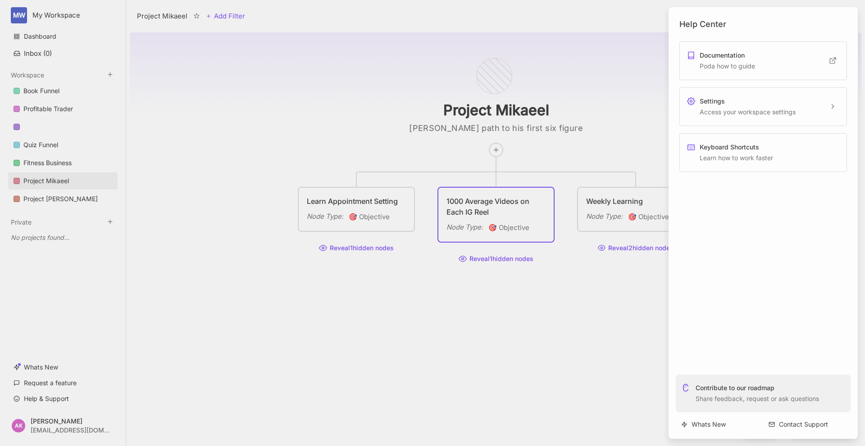
click at [741, 155] on div "Keyboard Shortcuts Learn how to work faster" at bounding box center [735, 153] width 73 height 20
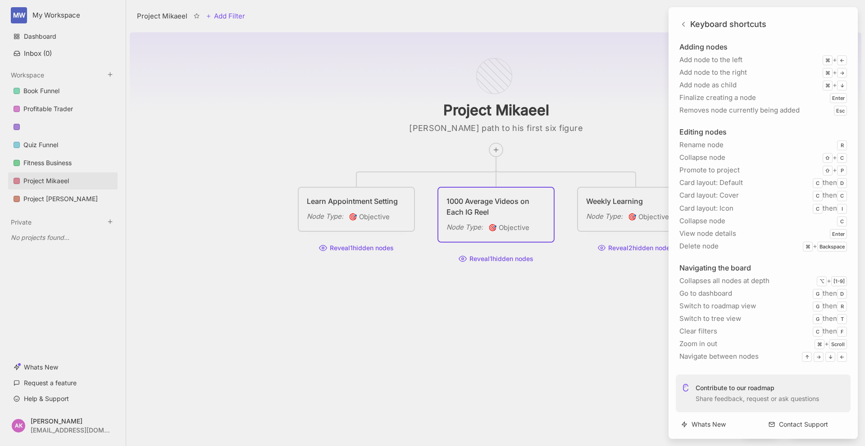
click at [586, 202] on div at bounding box center [432, 223] width 865 height 446
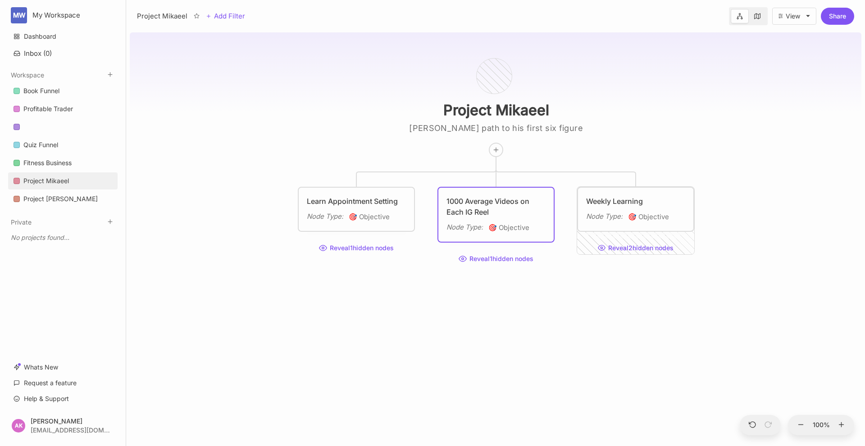
click at [608, 202] on div "Weekly Learning" at bounding box center [635, 201] width 99 height 11
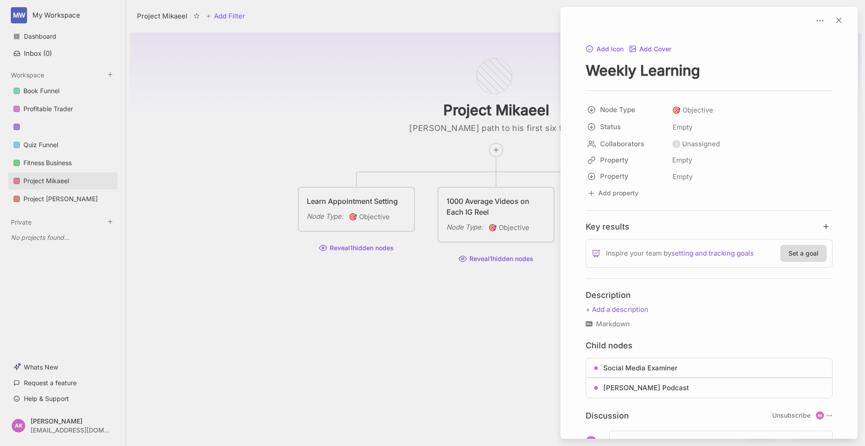
drag, startPoint x: 608, startPoint y: 202, endPoint x: 619, endPoint y: 66, distance: 136.4
click at [619, 66] on textarea "Weekly Learning" at bounding box center [708, 70] width 247 height 18
click at [672, 70] on textarea "Weekly Learning" at bounding box center [708, 70] width 247 height 18
click at [366, 88] on div at bounding box center [432, 223] width 865 height 446
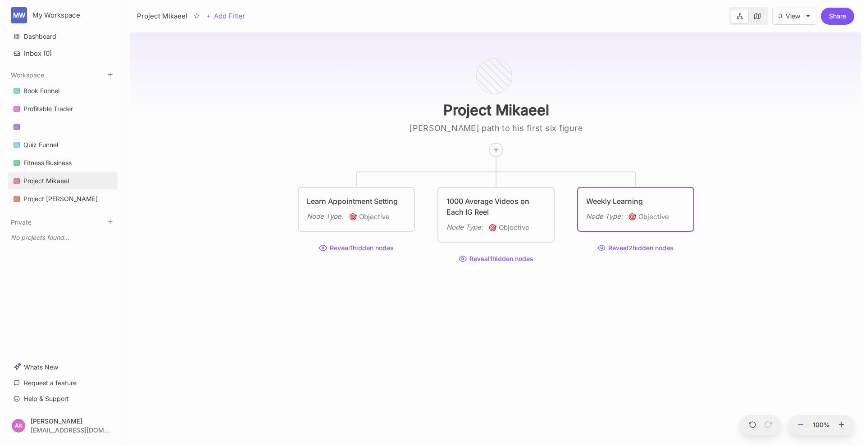
click at [797, 425] on icon at bounding box center [801, 425] width 8 height 8
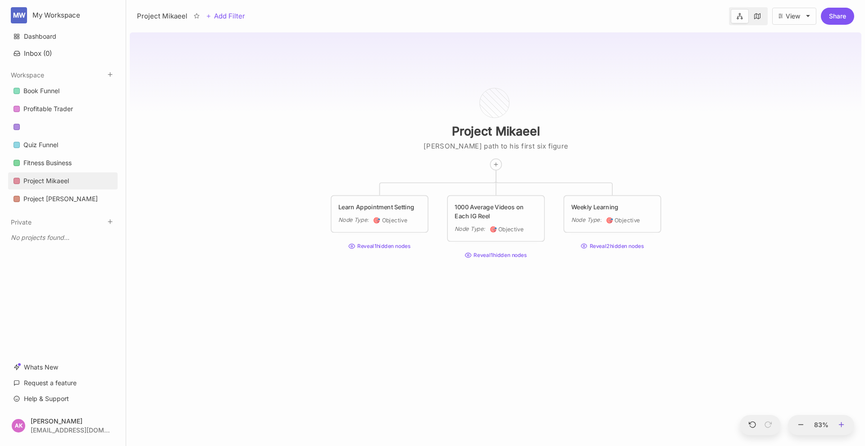
click at [842, 422] on icon at bounding box center [841, 425] width 8 height 8
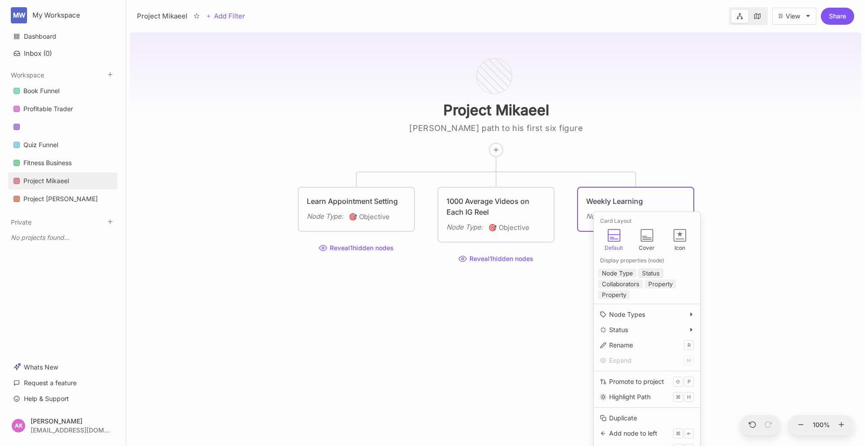
click at [650, 275] on button "Status" at bounding box center [650, 273] width 25 height 9
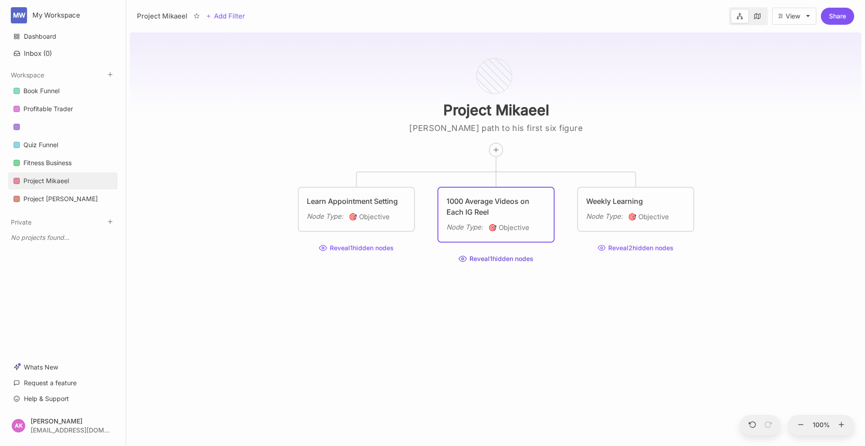
click at [463, 256] on icon at bounding box center [462, 259] width 8 height 8
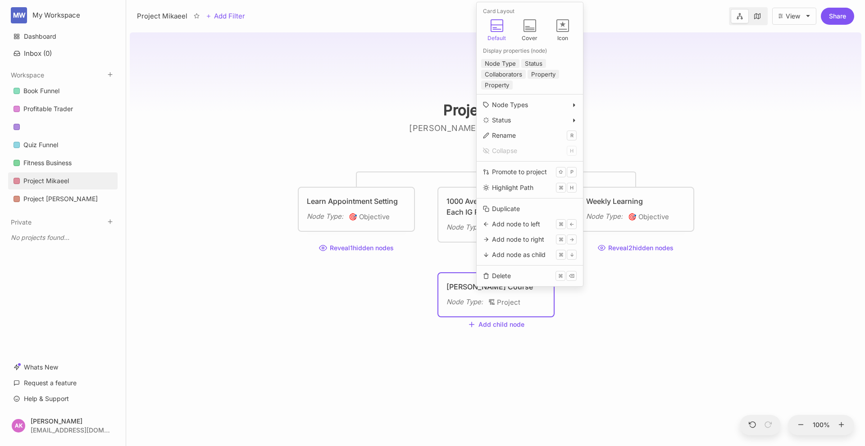
click at [605, 356] on div "Project [PERSON_NAME] path to his first six figure year Learn Appointment Setti…" at bounding box center [495, 237] width 731 height 417
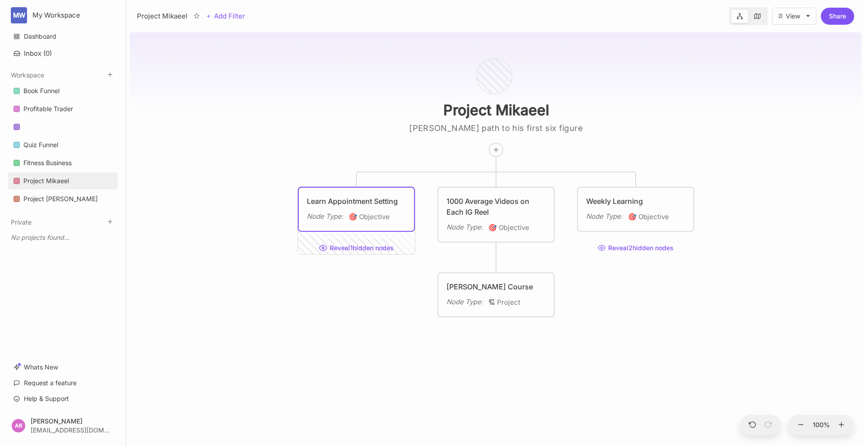
click at [377, 220] on span "🎯 Objective" at bounding box center [369, 217] width 41 height 11
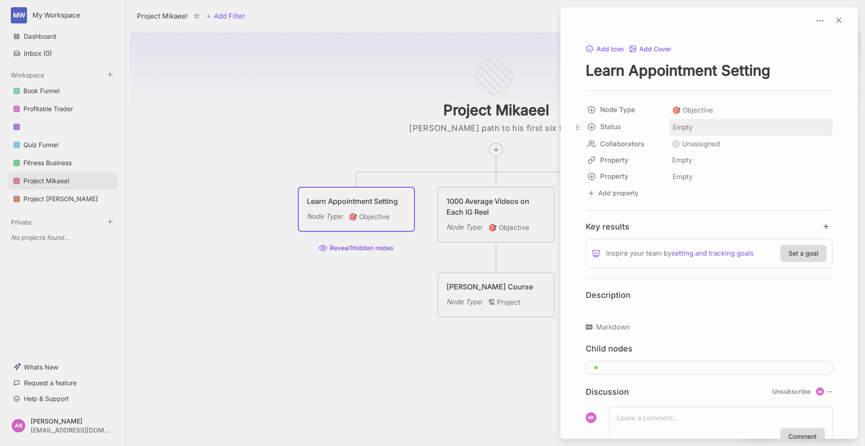
click at [681, 124] on span "Empty" at bounding box center [682, 128] width 21 height 12
click at [707, 151] on span "Later" at bounding box center [700, 149] width 15 height 11
click at [390, 325] on div at bounding box center [432, 223] width 865 height 446
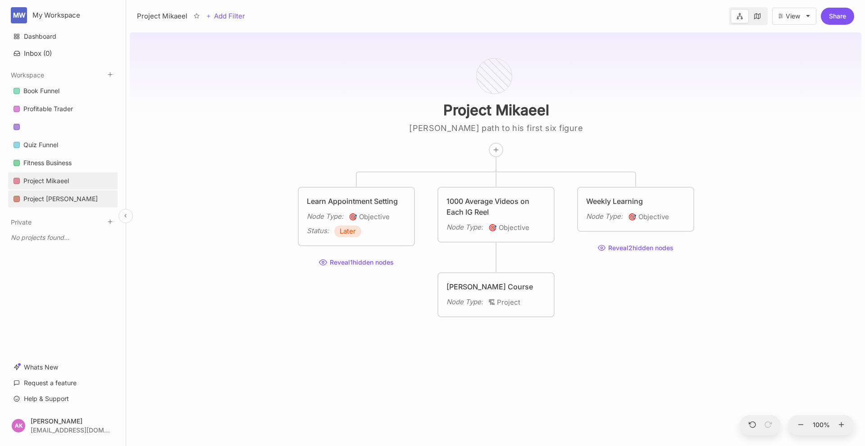
click at [55, 199] on div "Project [PERSON_NAME]" at bounding box center [60, 199] width 74 height 11
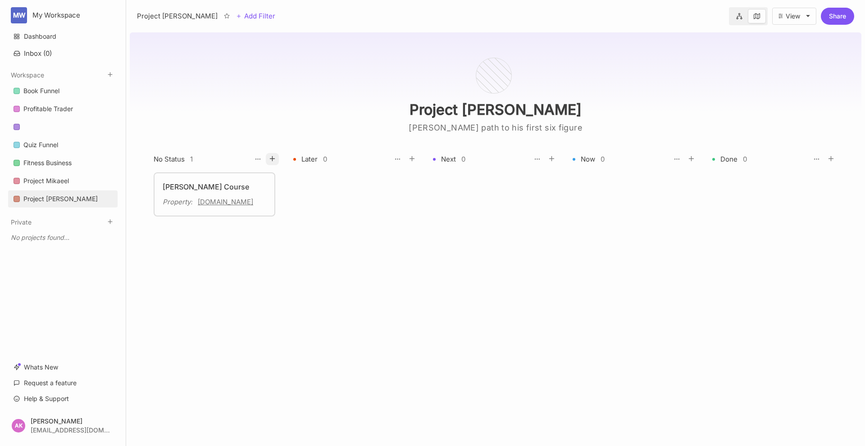
click at [274, 158] on icon at bounding box center [272, 159] width 8 height 8
type textarea "Public Speaking"
click at [282, 413] on div "No Status 2 Later 0 Next 0 Now 0 Done 0 To pick up a draggable item, press the …" at bounding box center [495, 299] width 683 height 293
click at [229, 184] on div "Public Speaking" at bounding box center [215, 186] width 104 height 11
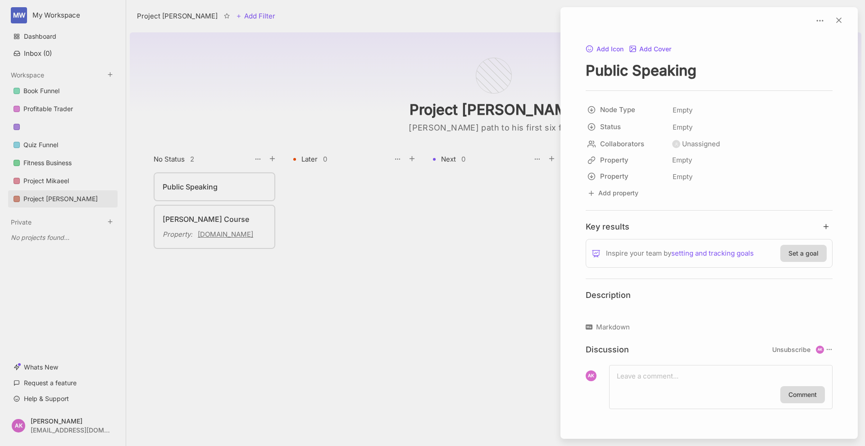
click at [203, 189] on div at bounding box center [432, 223] width 865 height 446
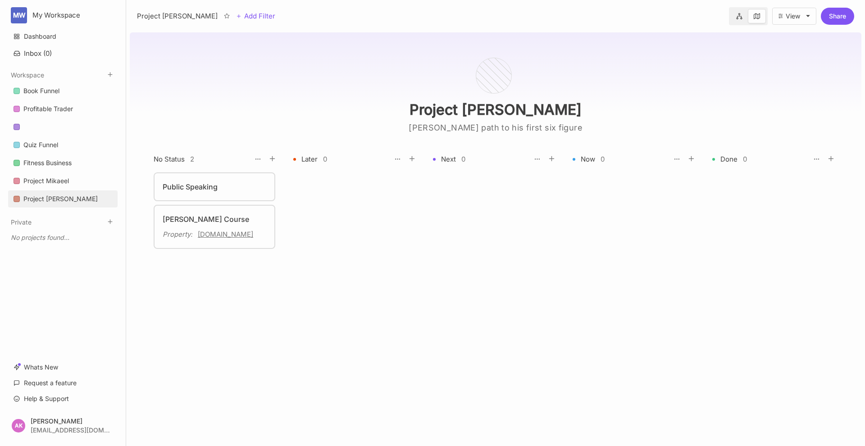
click at [253, 188] on div "Public Speaking" at bounding box center [215, 186] width 104 height 11
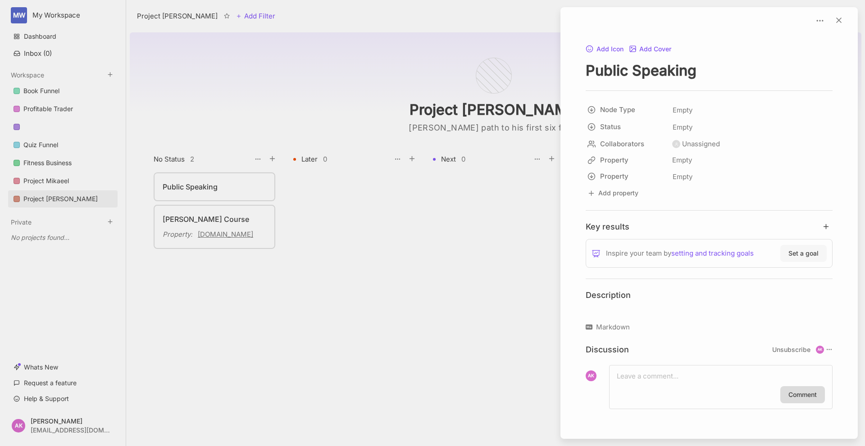
click at [805, 254] on button "Set a goal" at bounding box center [803, 253] width 46 height 17
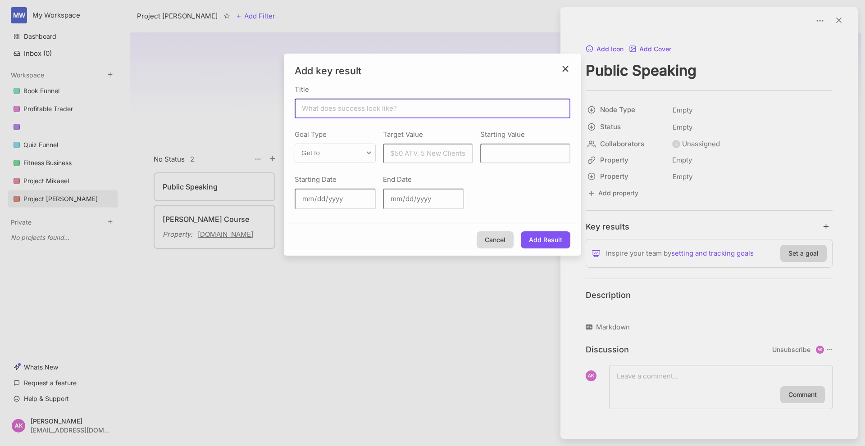
click at [337, 108] on input "Title" at bounding box center [432, 109] width 276 height 20
type input "Complete"
click at [485, 236] on button "Cancel" at bounding box center [494, 239] width 37 height 17
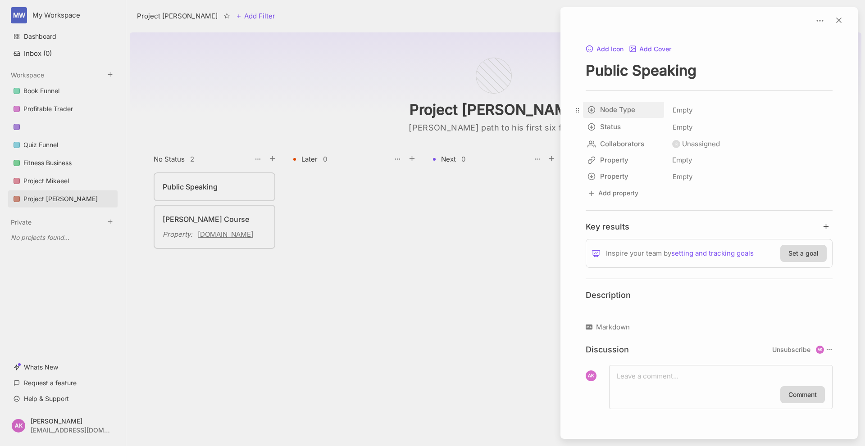
click at [619, 110] on html "MW My Workspace Dashboard Inbox ( 0 ) Workspace Book Funnel Profitable Trader Q…" at bounding box center [432, 223] width 865 height 446
click at [688, 109] on span "Empty" at bounding box center [682, 110] width 21 height 12
click at [711, 179] on span "📐 Task" at bounding box center [699, 177] width 23 height 11
click at [592, 126] on html "MW My Workspace Dashboard Inbox ( 0 ) Workspace Book Funnel Profitable Trader Q…" at bounding box center [432, 223] width 865 height 446
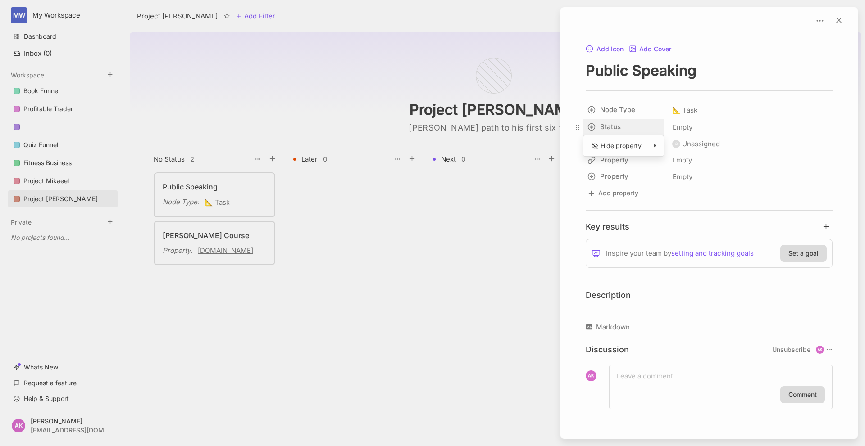
click at [592, 126] on html "MW My Workspace Dashboard Inbox ( 0 ) Workspace Book Funnel Profitable Trader Q…" at bounding box center [432, 223] width 865 height 446
click at [679, 126] on span "Empty" at bounding box center [682, 128] width 21 height 12
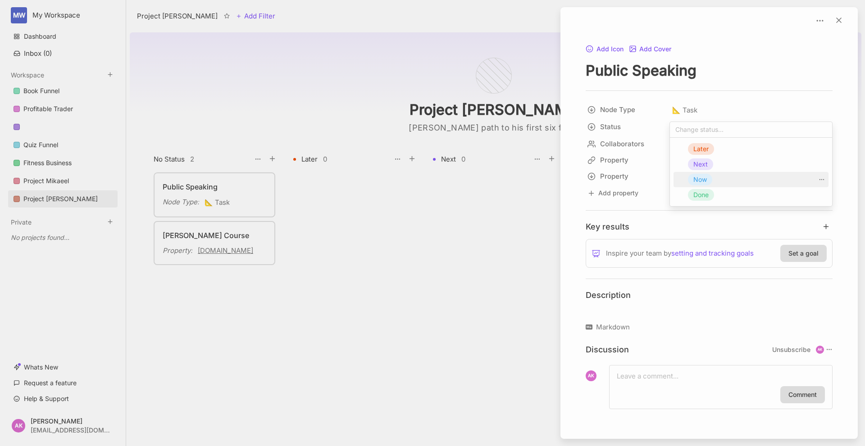
click at [702, 181] on span "Now" at bounding box center [700, 179] width 14 height 11
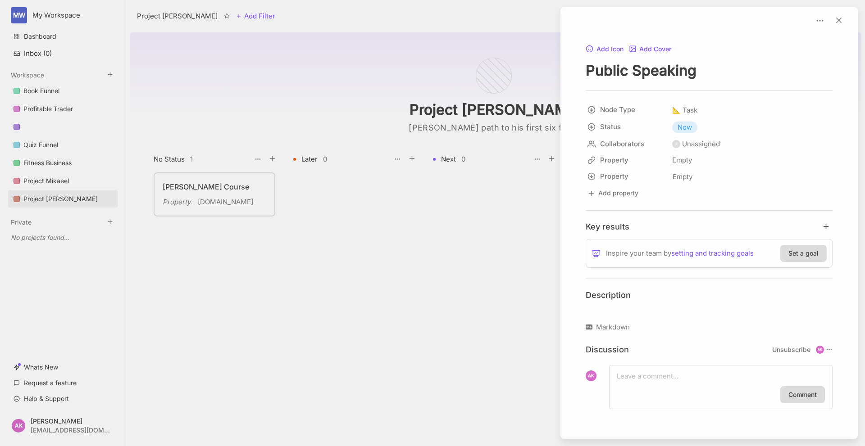
click at [639, 309] on p at bounding box center [708, 309] width 247 height 11
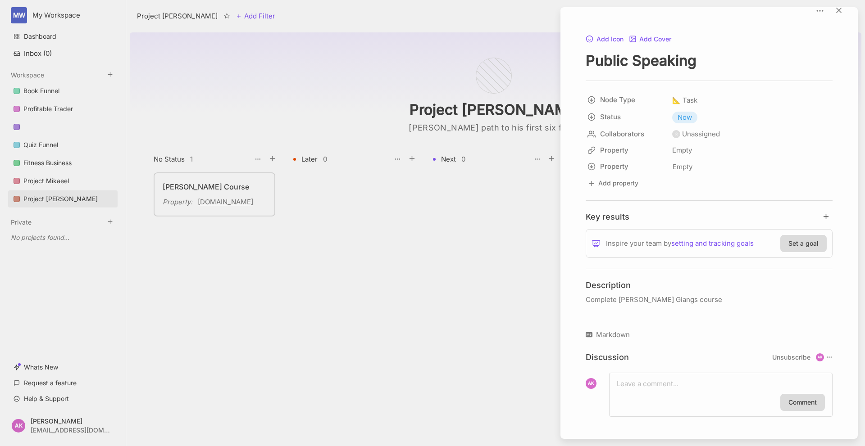
scroll to position [13, 0]
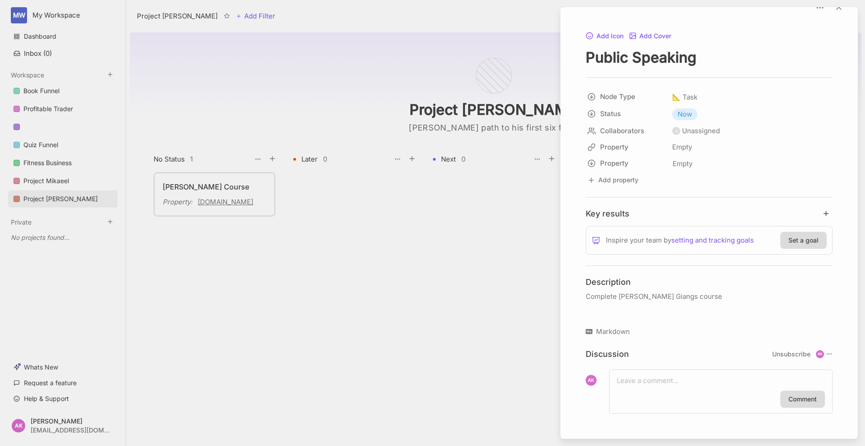
click at [529, 46] on div at bounding box center [432, 223] width 865 height 446
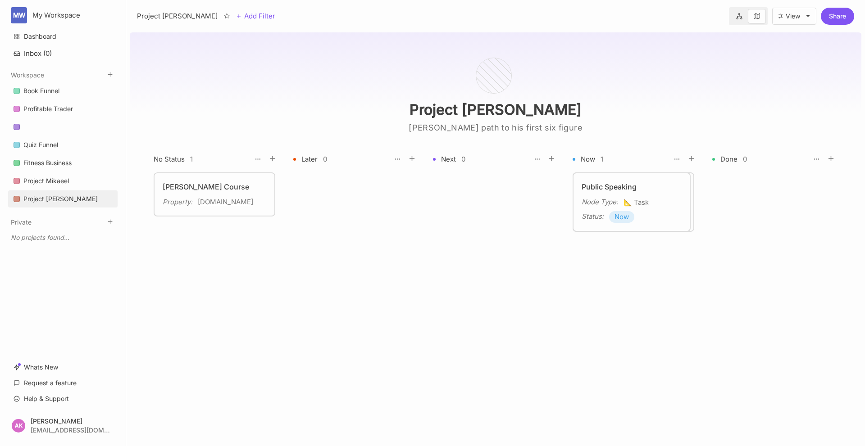
drag, startPoint x: 631, startPoint y: 205, endPoint x: 592, endPoint y: 198, distance: 39.9
click at [591, 197] on div "Node Type :" at bounding box center [599, 202] width 36 height 11
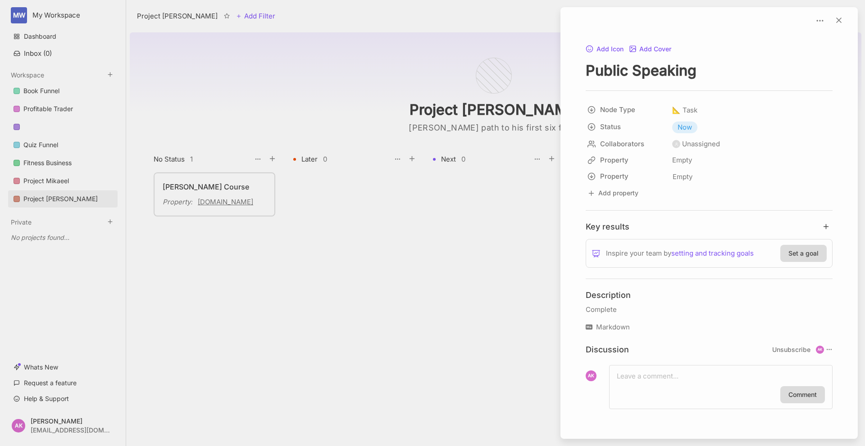
click at [449, 232] on div at bounding box center [432, 223] width 865 height 446
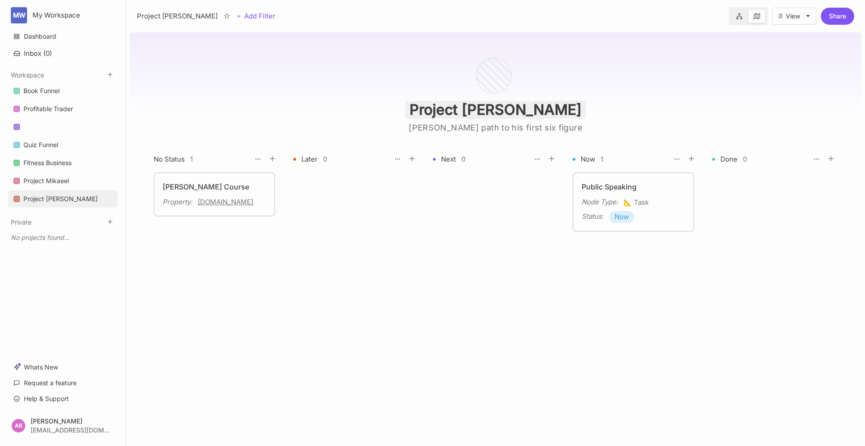
click at [548, 108] on input "Project [PERSON_NAME]" at bounding box center [495, 110] width 180 height 18
click at [736, 17] on icon at bounding box center [739, 16] width 6 height 6
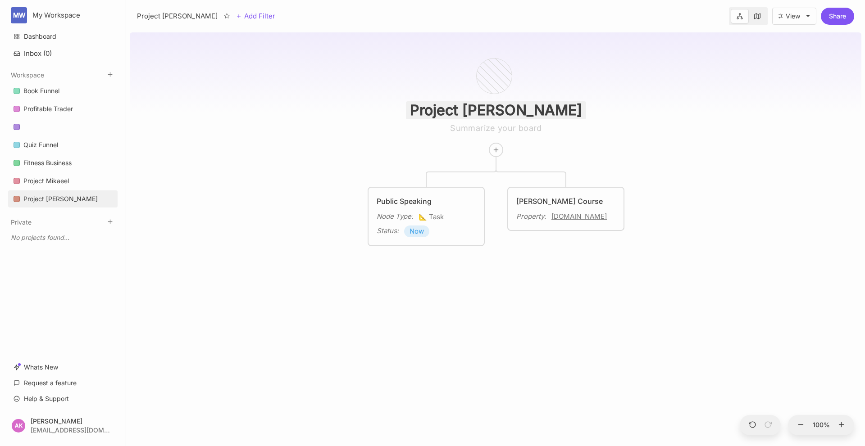
click at [545, 108] on input "Project [PERSON_NAME]" at bounding box center [496, 110] width 180 height 18
type input "Public Speaking"
click at [529, 130] on textarea at bounding box center [496, 128] width 180 height 11
click at [495, 145] on div at bounding box center [496, 150] width 14 height 14
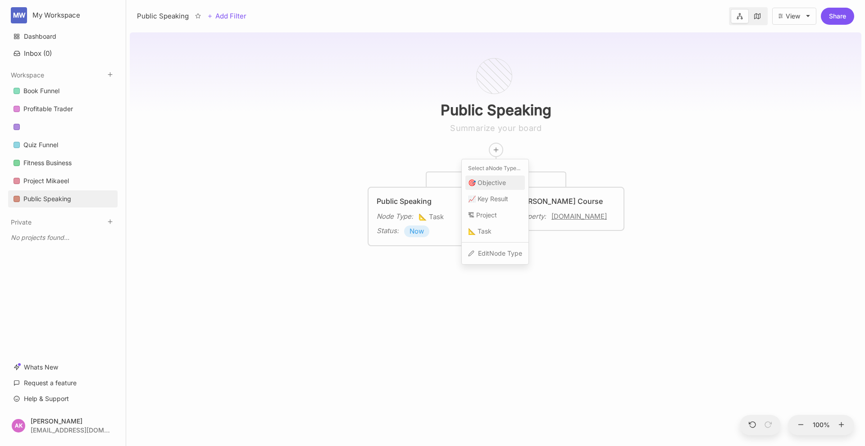
click at [496, 180] on span "🎯 Objective" at bounding box center [487, 182] width 38 height 11
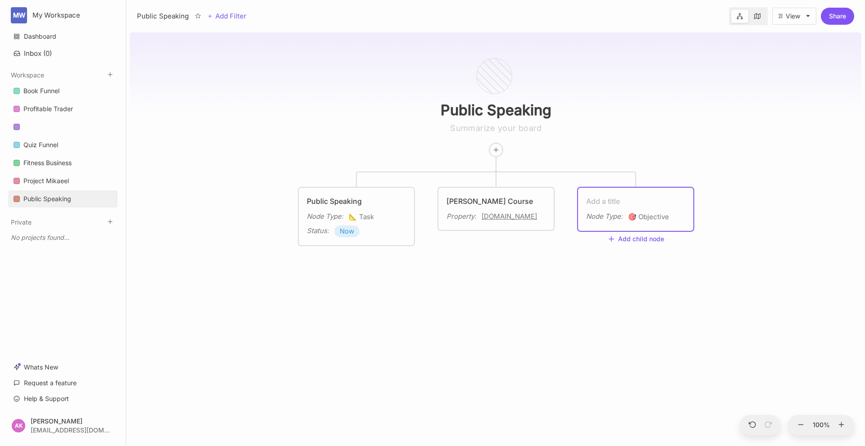
click at [628, 195] on div "Node Type : 🎯 Objective" at bounding box center [635, 209] width 115 height 43
click at [600, 200] on textarea at bounding box center [635, 201] width 99 height 11
drag, startPoint x: 583, startPoint y: 253, endPoint x: 616, endPoint y: 217, distance: 48.8
click at [584, 254] on div "Public Speaking Public Speaking Node Type : 📐 Task Status : Now [PERSON_NAME] C…" at bounding box center [495, 237] width 731 height 417
click at [620, 193] on div "Node Type : 🎯 Objective" at bounding box center [636, 205] width 115 height 32
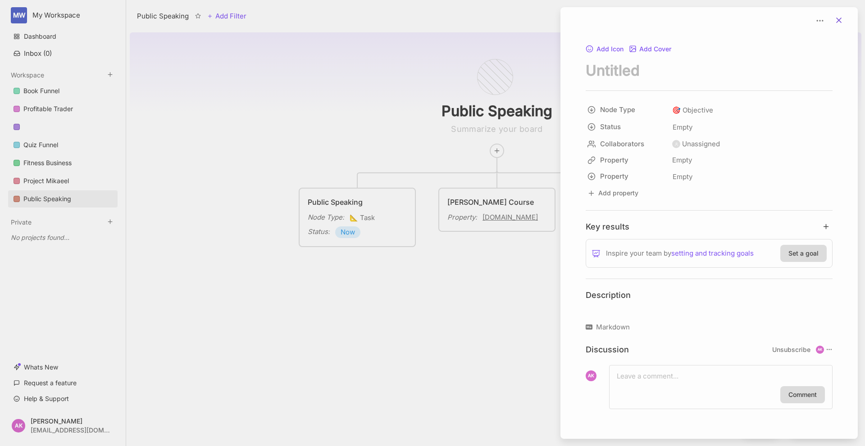
click at [837, 17] on icon at bounding box center [838, 20] width 9 height 9
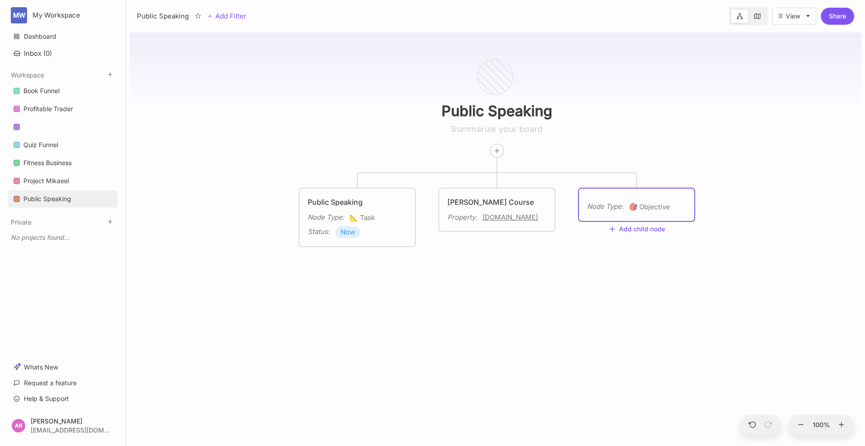
click at [612, 195] on div "Node Type : 🎯 Objective" at bounding box center [636, 205] width 115 height 32
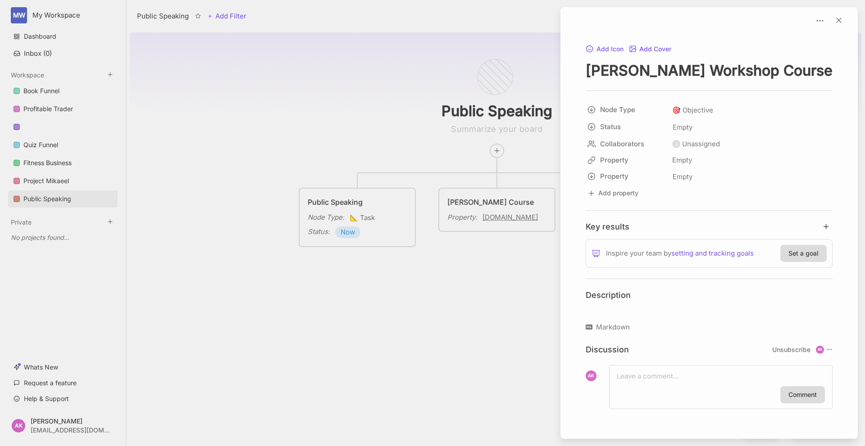
type textarea "[PERSON_NAME] Workshop Course"
click at [486, 369] on div at bounding box center [432, 223] width 865 height 446
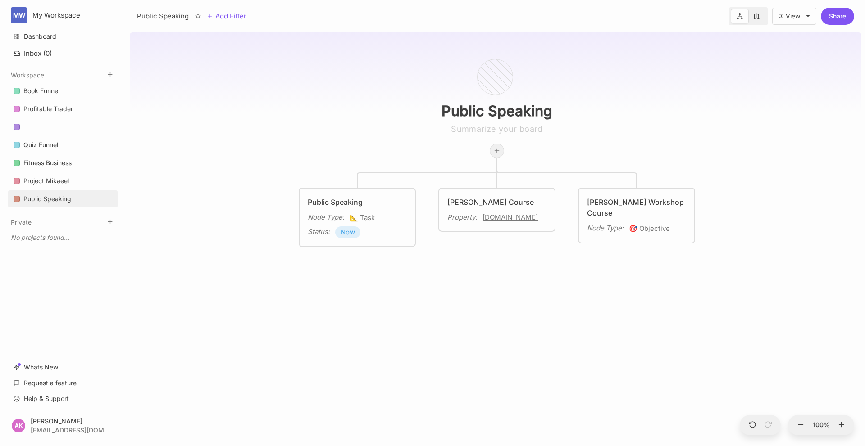
click at [499, 150] on icon at bounding box center [496, 150] width 7 height 7
click at [505, 185] on span "🎯 Objective" at bounding box center [488, 183] width 38 height 11
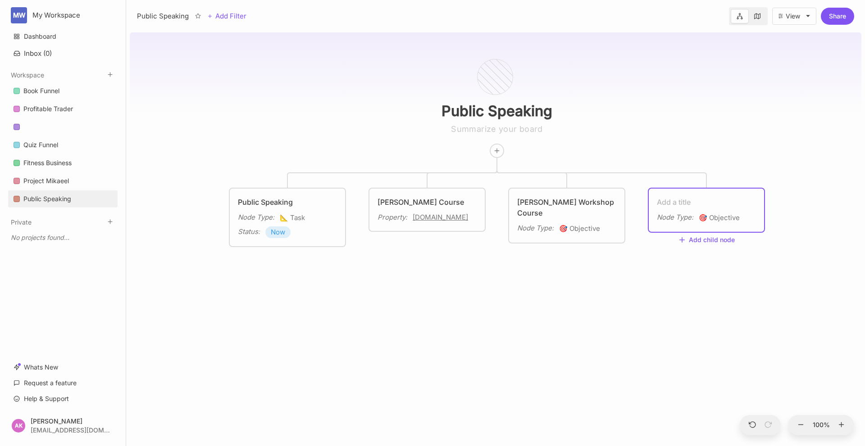
click at [679, 199] on textarea at bounding box center [705, 202] width 99 height 11
type textarea "Launch Course"
click at [611, 361] on div "Public Speaking Public Speaking Node Type : 📐 Task Status : Now [PERSON_NAME] C…" at bounding box center [495, 237] width 731 height 417
click at [670, 198] on div "Launch Course" at bounding box center [705, 202] width 99 height 11
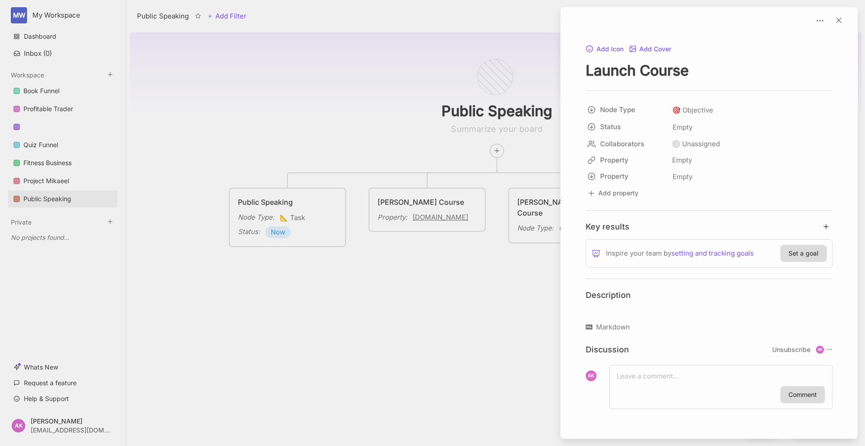
click at [643, 314] on p at bounding box center [708, 309] width 247 height 11
click at [778, 308] on p "[PERSON_NAME] and [PERSON_NAME] – Calm Launch Formula" at bounding box center [708, 309] width 247 height 11
click at [344, 77] on div at bounding box center [432, 223] width 865 height 446
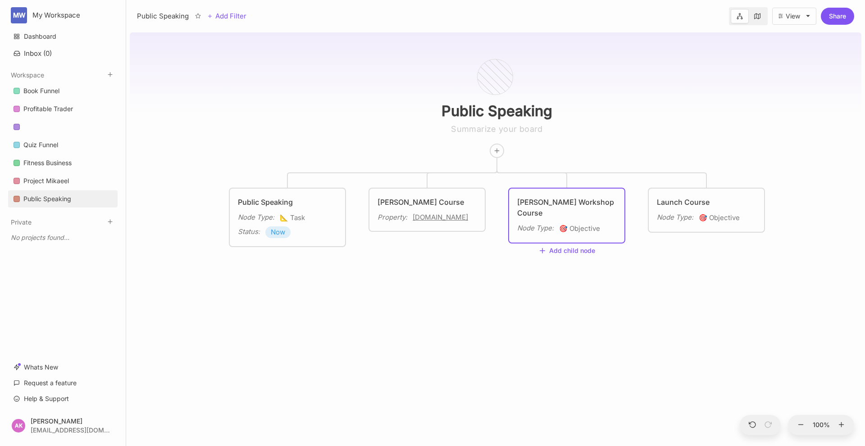
click at [234, 22] on div "Public Speaking Add Filter View Share" at bounding box center [495, 14] width 738 height 29
click at [230, 13] on html "MW My Workspace Dashboard Inbox ( 0 ) Workspace Book Funnel Profitable Trader Q…" at bounding box center [432, 223] width 865 height 446
click at [233, 14] on html "MW My Workspace Dashboard Inbox ( 0 ) Workspace Book Funnel Profitable Trader Q…" at bounding box center [432, 223] width 865 height 446
click at [226, 13] on html "MW My Workspace Dashboard Inbox ( 0 ) Workspace Book Funnel Profitable Trader Q…" at bounding box center [432, 223] width 865 height 446
click at [224, 47] on div "Status" at bounding box center [220, 48] width 19 height 10
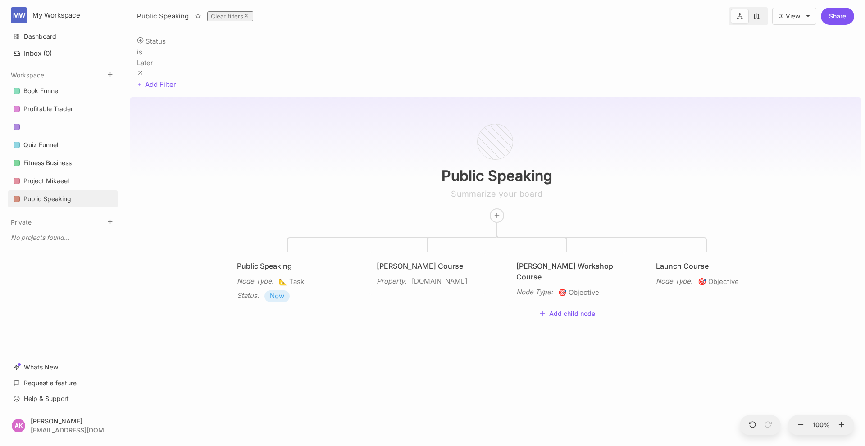
click at [534, 261] on div "[PERSON_NAME] Workshop Course" at bounding box center [566, 272] width 101 height 22
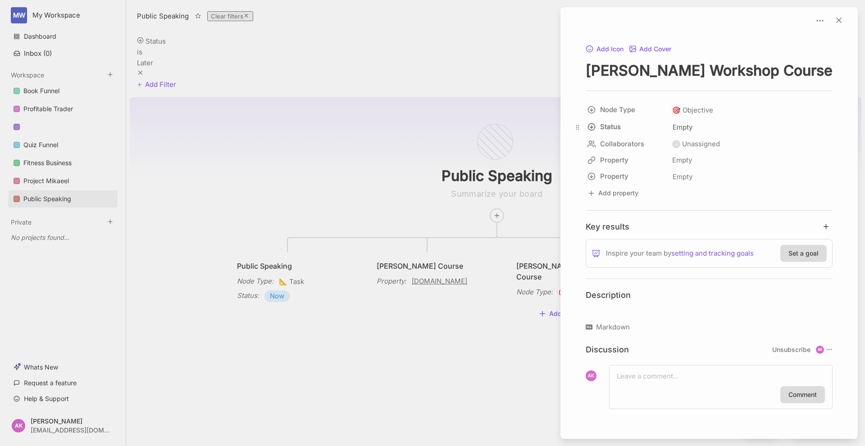
drag, startPoint x: 578, startPoint y: 129, endPoint x: 574, endPoint y: 126, distance: 5.4
click at [574, 126] on body "MW My Workspace Dashboard Inbox ( 0 ) Workspace Book Funnel Profitable Trader Q…" at bounding box center [432, 223] width 865 height 446
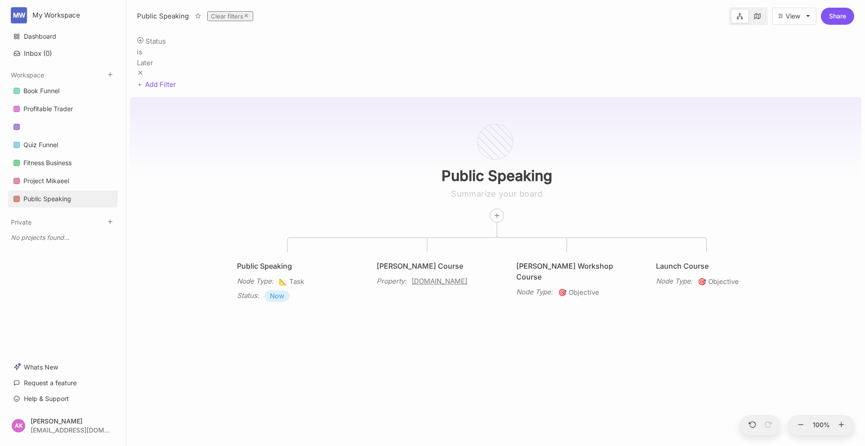
click at [393, 303] on div "Public Speaking Public Speaking Node Type : 📐 Task Status : Now [PERSON_NAME] C…" at bounding box center [495, 270] width 731 height 353
click at [244, 16] on icon at bounding box center [246, 16] width 6 height 6
